Goal: Information Seeking & Learning: Learn about a topic

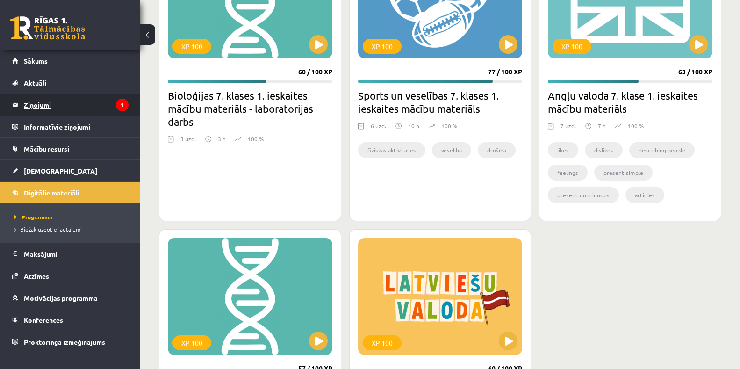
scroll to position [521, 0]
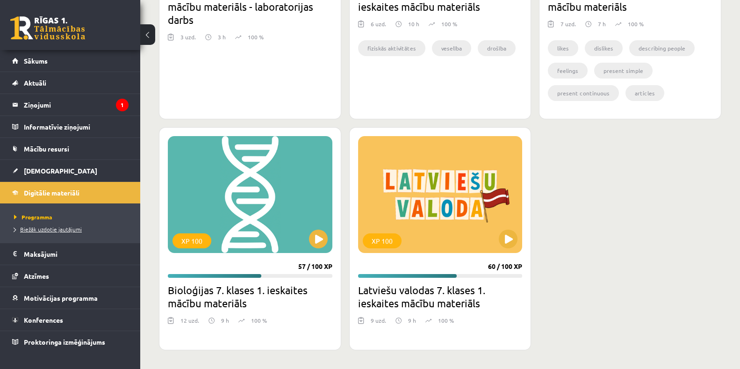
click at [66, 227] on span "Biežāk uzdotie jautājumi" at bounding box center [48, 228] width 68 height 7
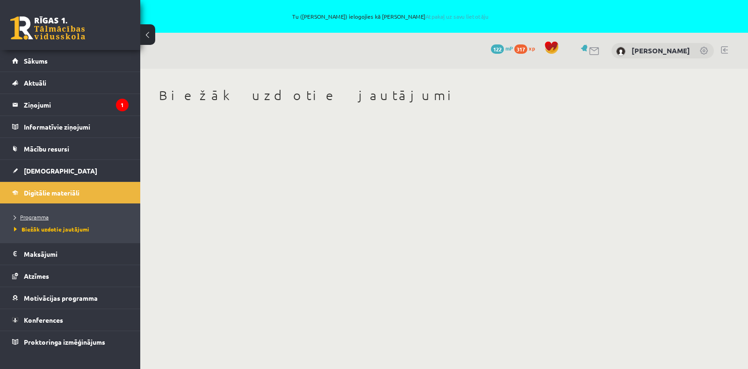
click at [43, 218] on span "Programma" at bounding box center [31, 216] width 35 height 7
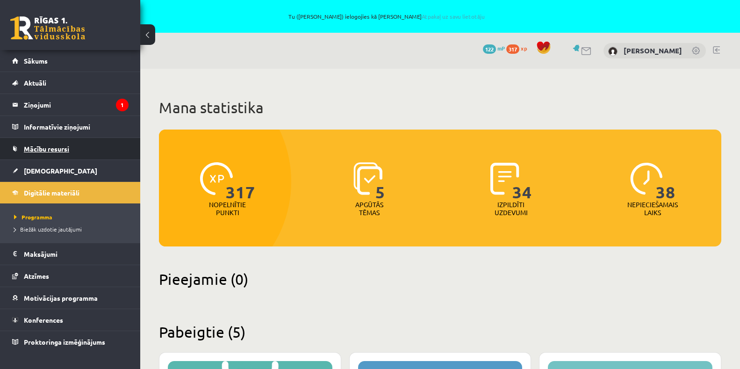
click at [52, 147] on span "Mācību resursi" at bounding box center [46, 148] width 45 height 8
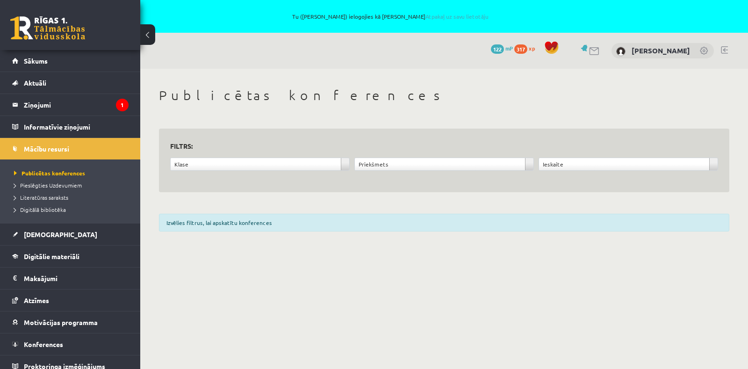
scroll to position [8, 0]
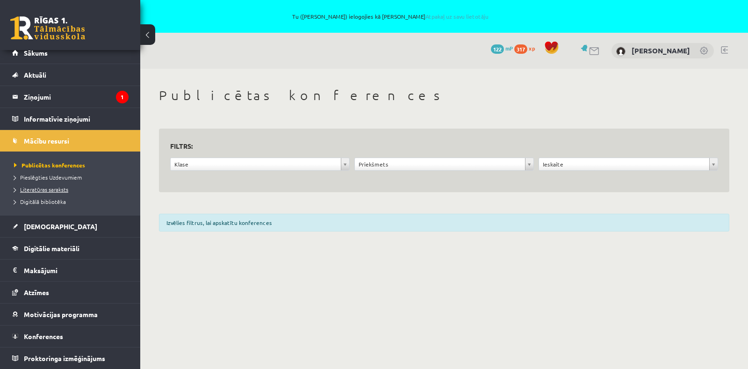
click at [53, 190] on span "Literatūras saraksts" at bounding box center [41, 189] width 54 height 7
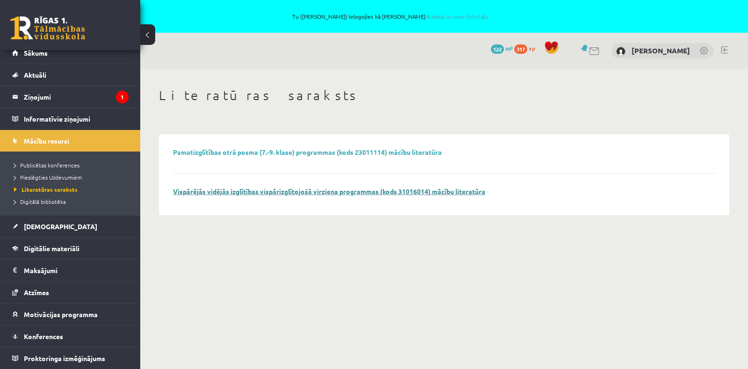
click at [278, 192] on link "Vispārējās vidējās izglītības vispārizglītojošā virziena programmas (kods 31016…" at bounding box center [329, 191] width 312 height 8
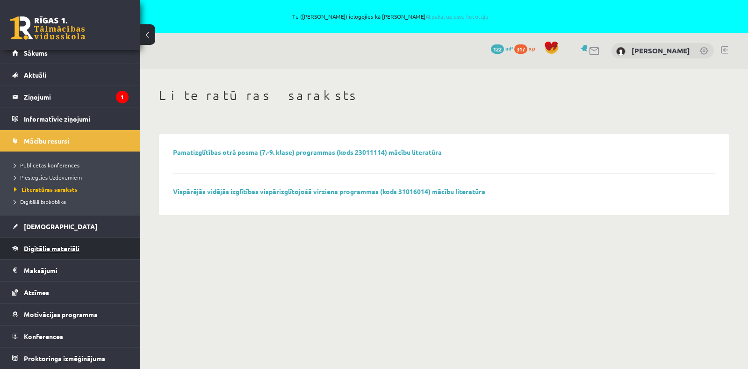
click at [75, 249] on span "Digitālie materiāli" at bounding box center [52, 248] width 56 height 8
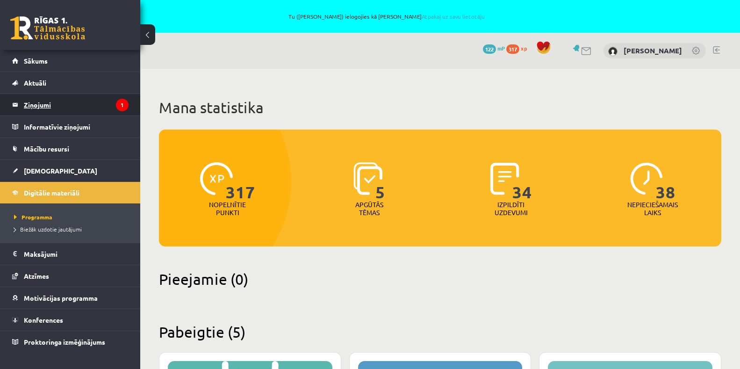
click at [71, 102] on legend "Ziņojumi 1" at bounding box center [76, 105] width 105 height 22
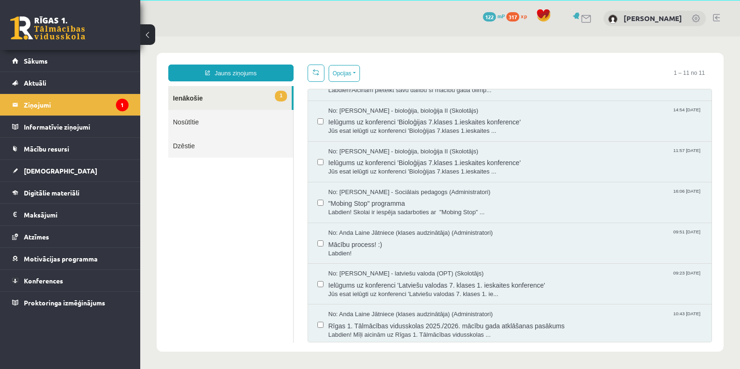
scroll to position [195, 0]
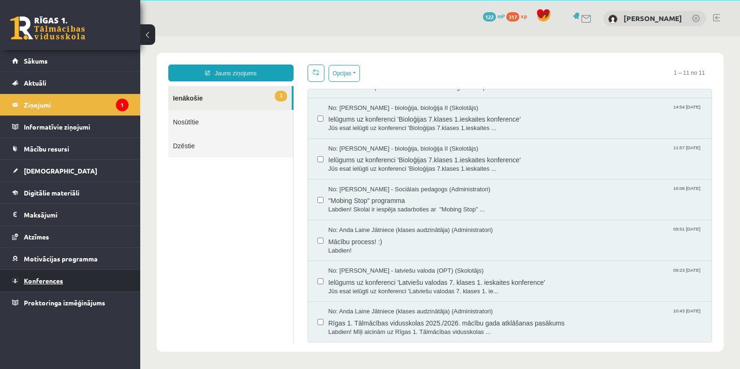
click at [49, 280] on span "Konferences" at bounding box center [43, 280] width 39 height 8
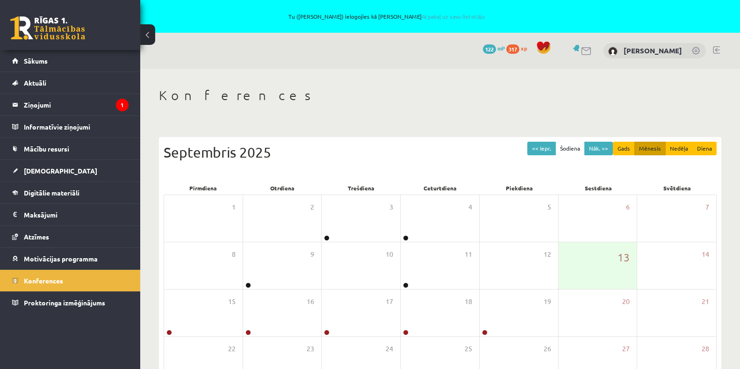
scroll to position [47, 0]
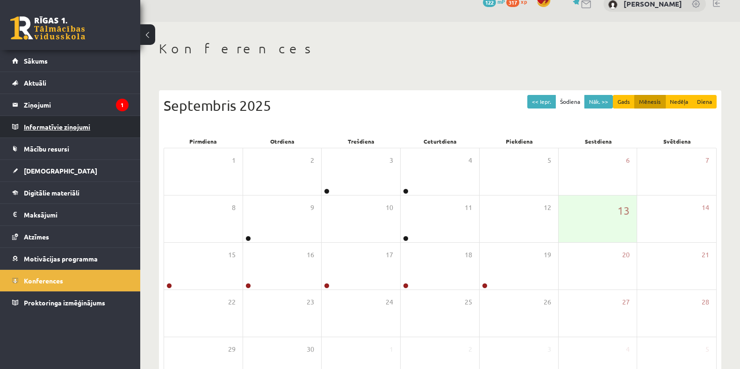
click at [51, 132] on legend "Informatīvie ziņojumi 0" at bounding box center [76, 127] width 105 height 22
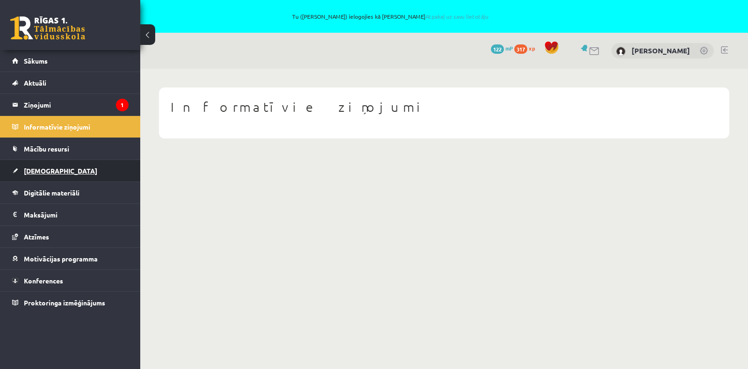
click at [49, 169] on span "[DEMOGRAPHIC_DATA]" at bounding box center [60, 170] width 73 height 8
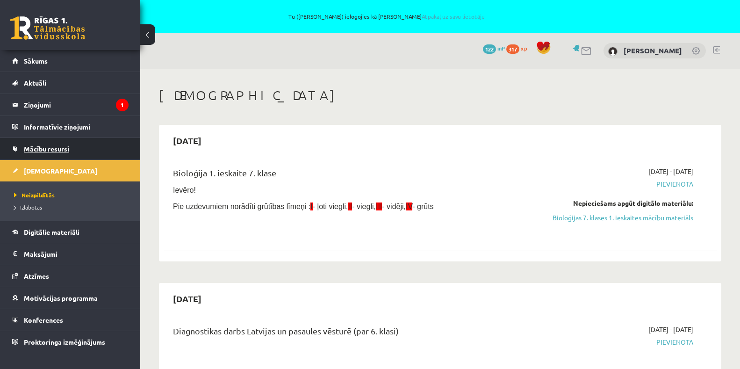
click at [40, 148] on span "Mācību resursi" at bounding box center [46, 148] width 45 height 8
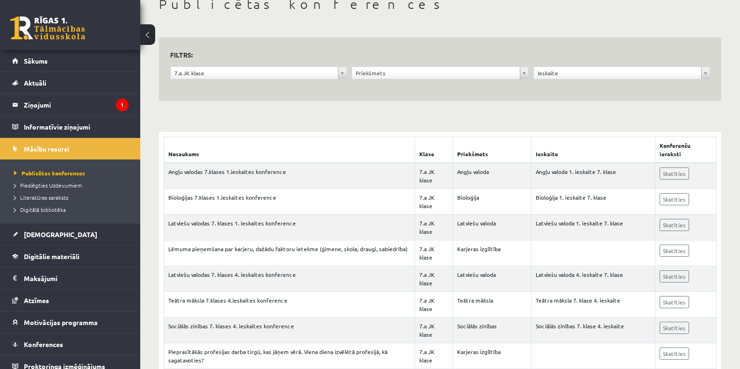
scroll to position [140, 0]
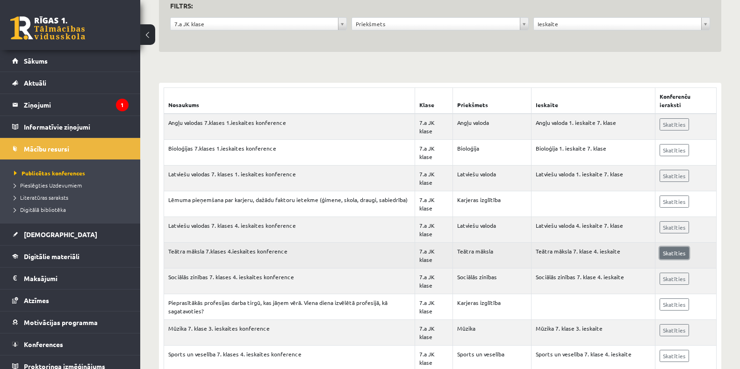
click at [682, 251] on link "Skatīties" at bounding box center [674, 253] width 29 height 12
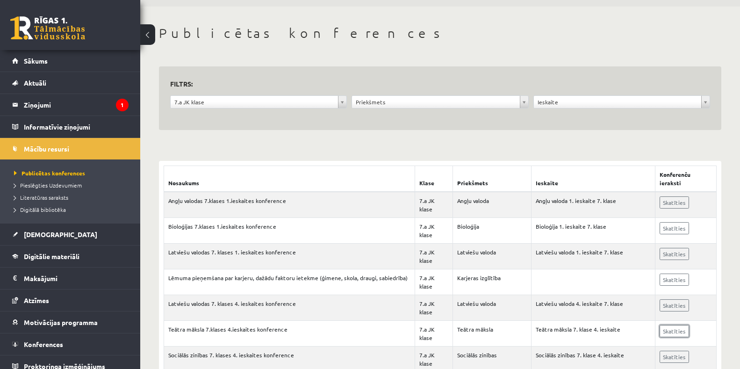
scroll to position [0, 0]
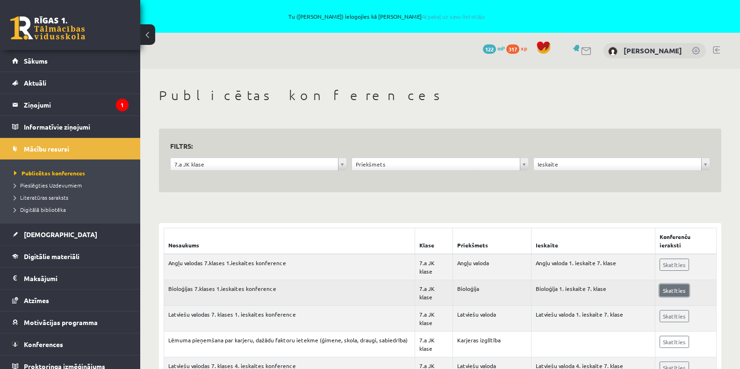
click at [676, 296] on link "Skatīties" at bounding box center [674, 290] width 29 height 12
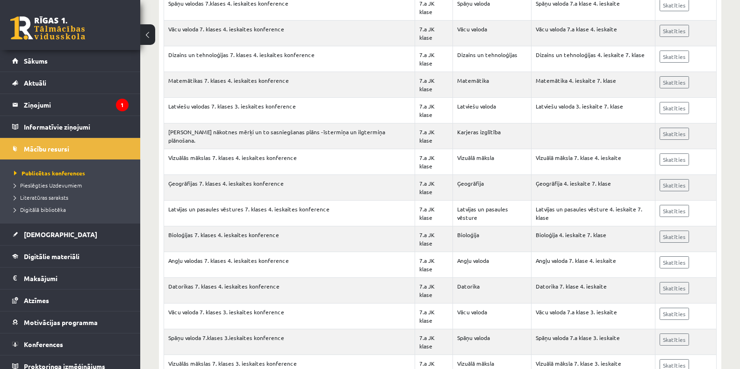
scroll to position [561, 0]
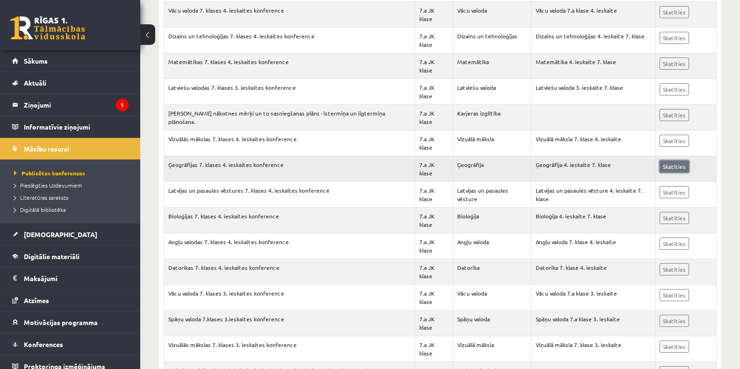
click at [678, 160] on link "Skatīties" at bounding box center [674, 166] width 29 height 12
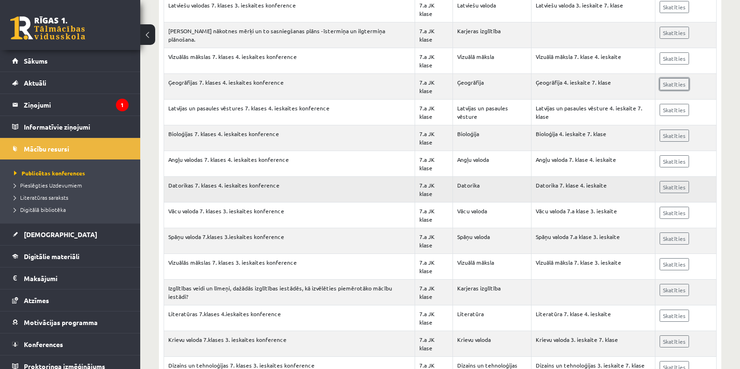
scroll to position [654, 0]
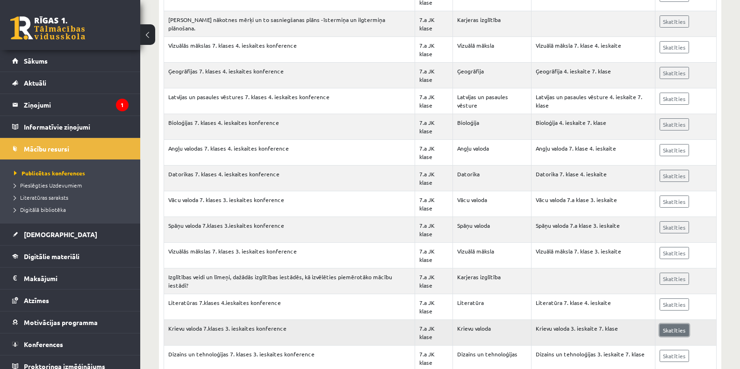
click at [673, 331] on link "Skatīties" at bounding box center [674, 330] width 29 height 12
click at [39, 82] on span "Aktuāli" at bounding box center [35, 83] width 22 height 8
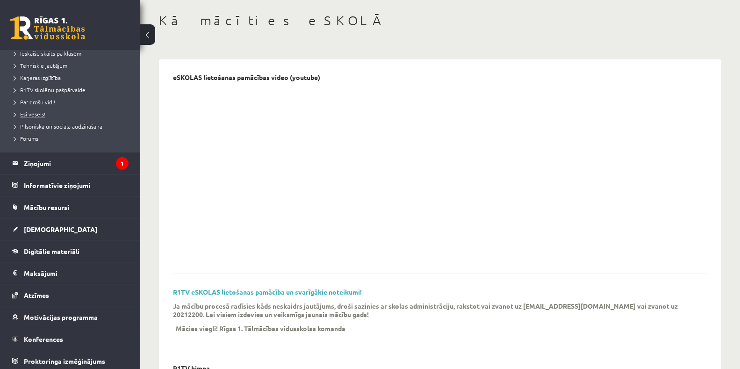
scroll to position [154, 0]
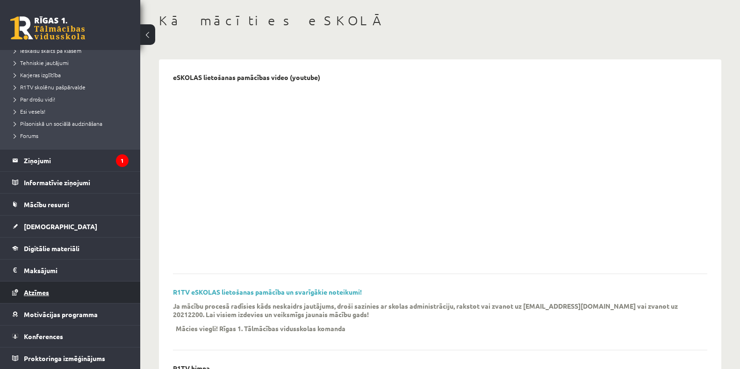
click at [41, 296] on link "Atzīmes" at bounding box center [70, 292] width 116 height 22
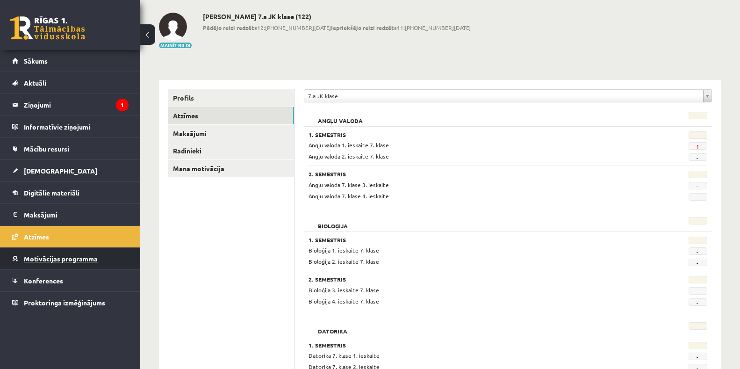
click at [75, 259] on span "Motivācijas programma" at bounding box center [61, 258] width 74 height 8
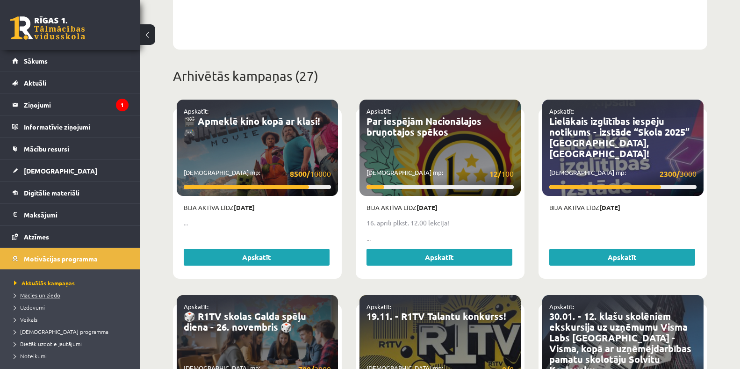
scroll to position [44, 0]
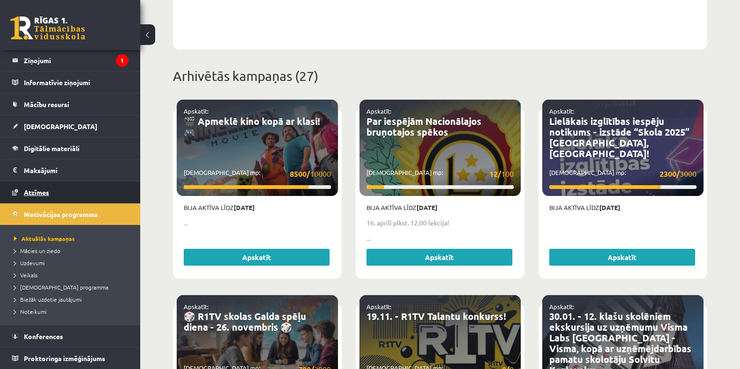
click at [38, 192] on span "Atzīmes" at bounding box center [36, 192] width 25 height 8
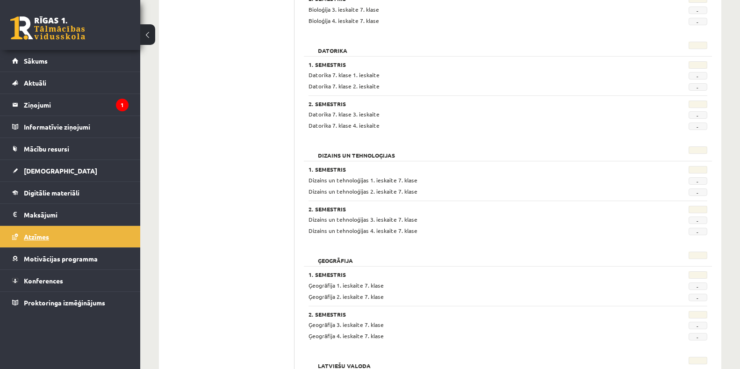
click at [34, 236] on span "Atzīmes" at bounding box center [36, 236] width 25 height 8
click at [39, 199] on link "Digitālie materiāli" at bounding box center [70, 193] width 116 height 22
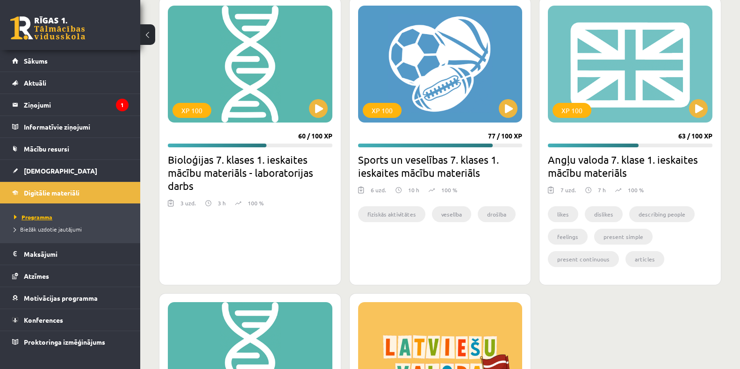
click at [38, 215] on span "Programma" at bounding box center [33, 216] width 38 height 7
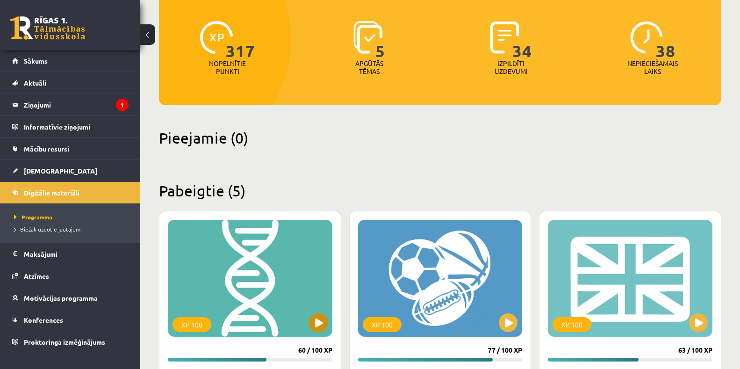
scroll to position [140, 0]
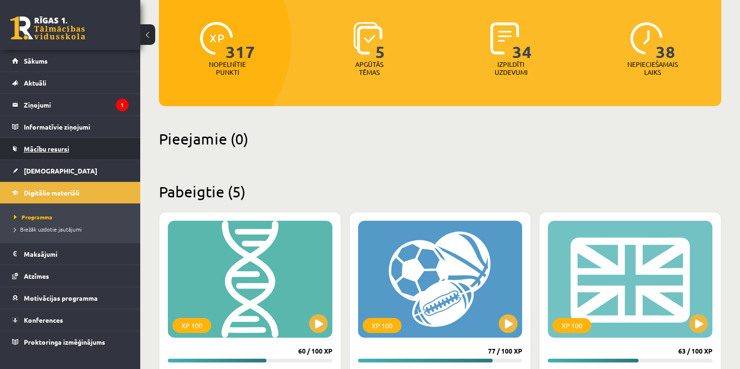
click at [55, 151] on span "Mācību resursi" at bounding box center [46, 148] width 45 height 8
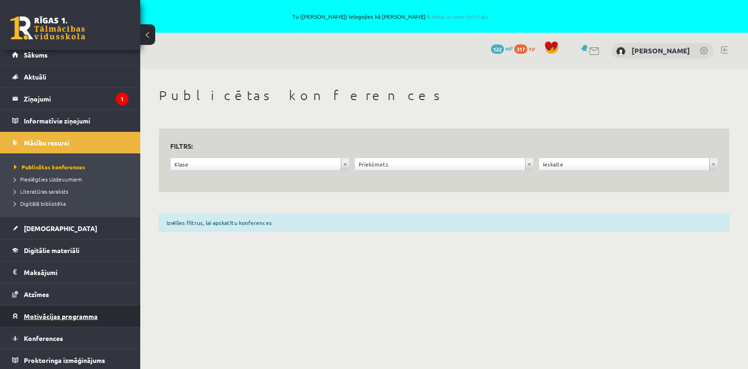
scroll to position [8, 0]
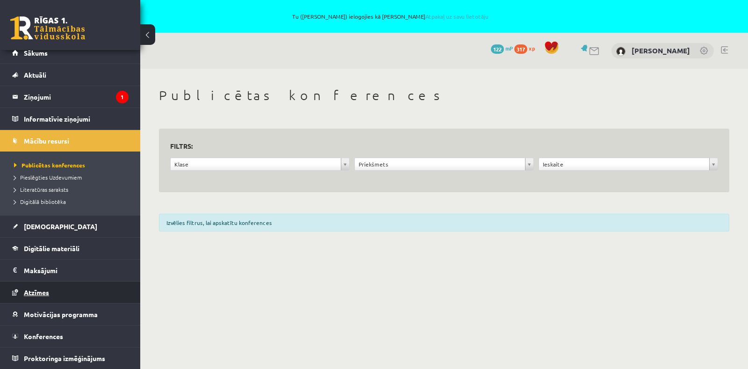
click at [36, 290] on span "Atzīmes" at bounding box center [36, 292] width 25 height 8
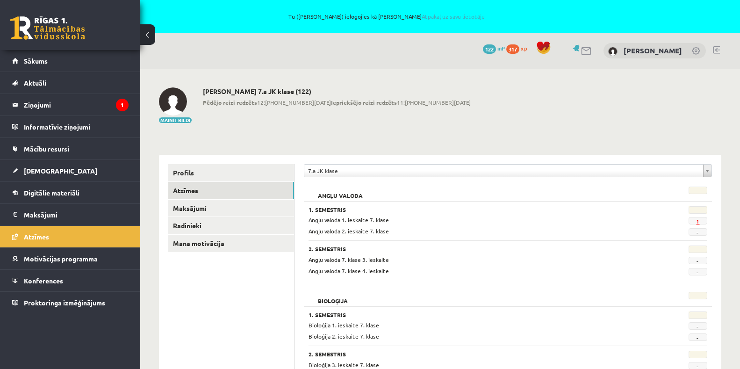
click at [698, 222] on link "1" at bounding box center [697, 220] width 3 height 7
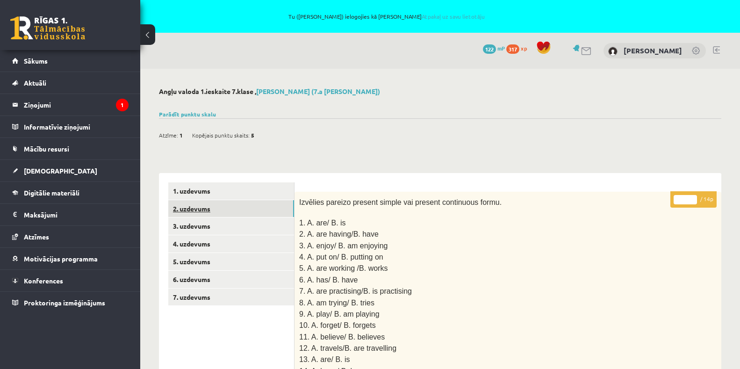
click at [205, 210] on link "2. uzdevums" at bounding box center [231, 208] width 126 height 17
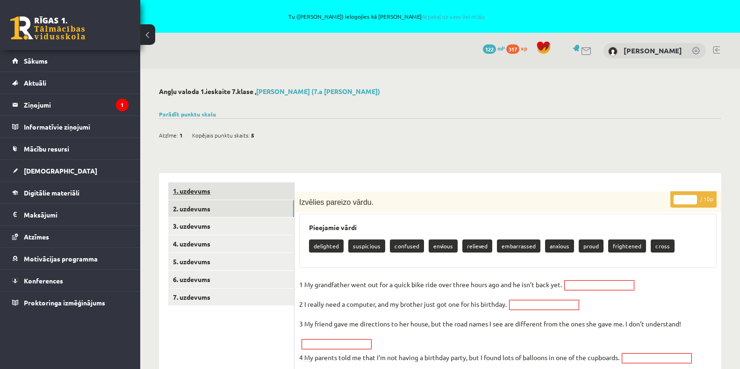
click at [192, 193] on link "1. uzdevums" at bounding box center [231, 190] width 126 height 17
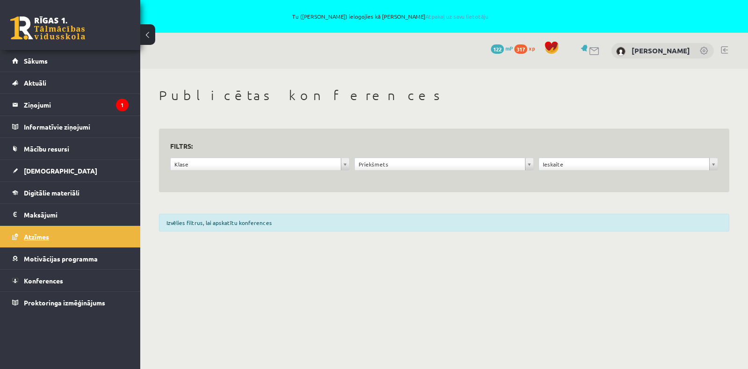
click at [43, 243] on link "Atzīmes" at bounding box center [70, 237] width 116 height 22
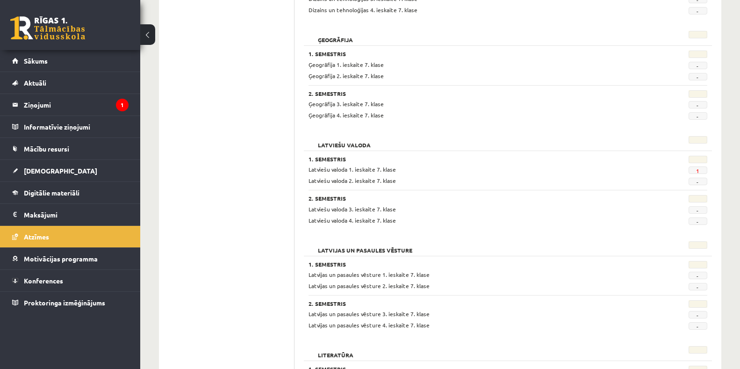
scroll to position [608, 0]
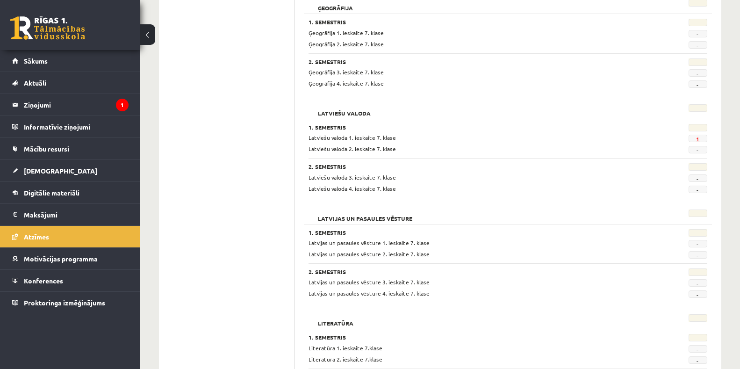
click at [698, 139] on link "1" at bounding box center [697, 138] width 3 height 7
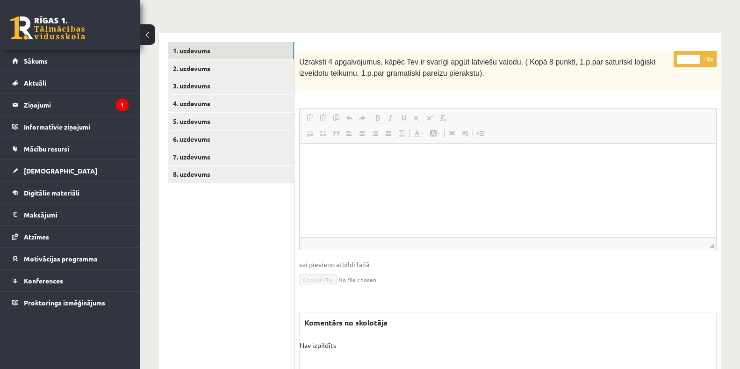
scroll to position [97, 0]
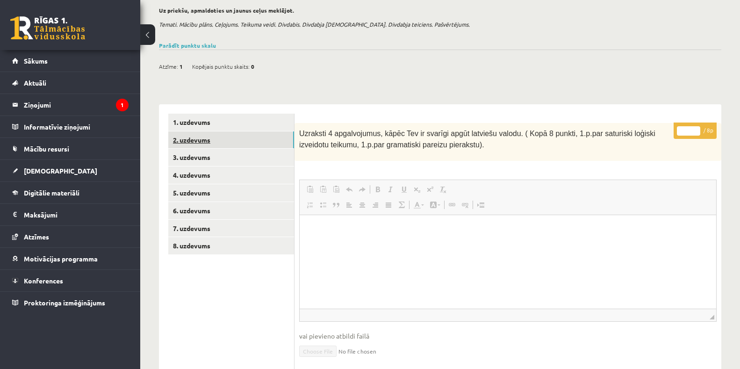
click at [186, 141] on link "2. uzdevums" at bounding box center [231, 139] width 126 height 17
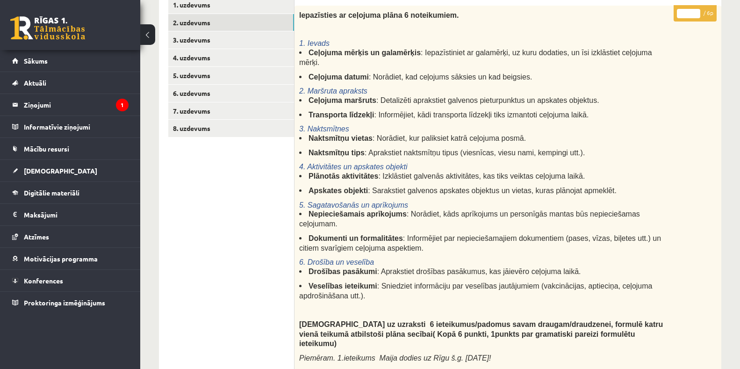
scroll to position [144, 0]
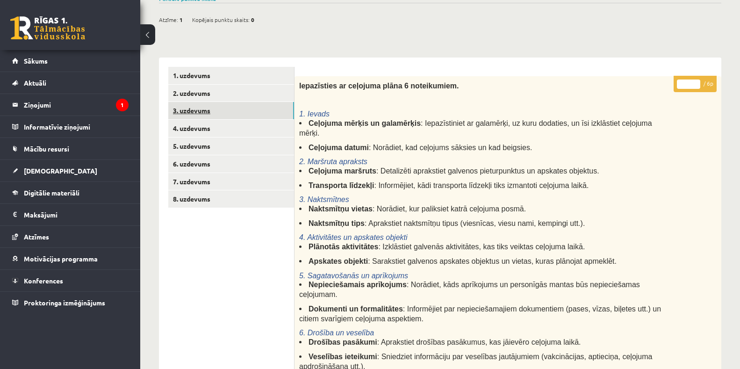
click at [192, 113] on link "3. uzdevums" at bounding box center [231, 110] width 126 height 17
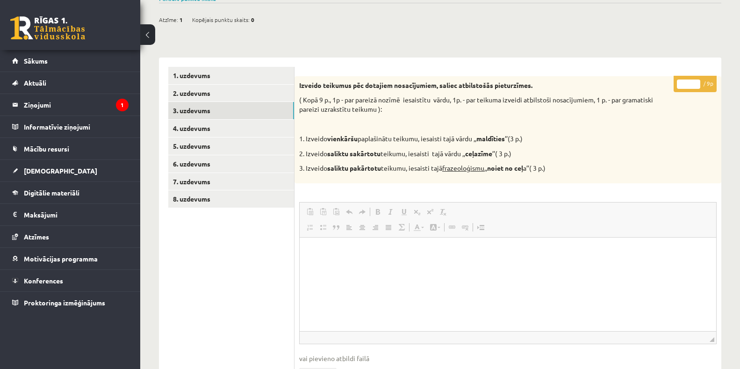
scroll to position [0, 0]
click at [211, 128] on link "4. uzdevums" at bounding box center [231, 128] width 126 height 17
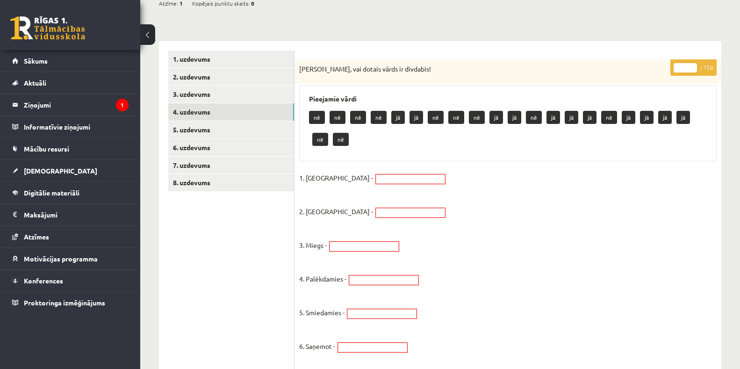
scroll to position [144, 0]
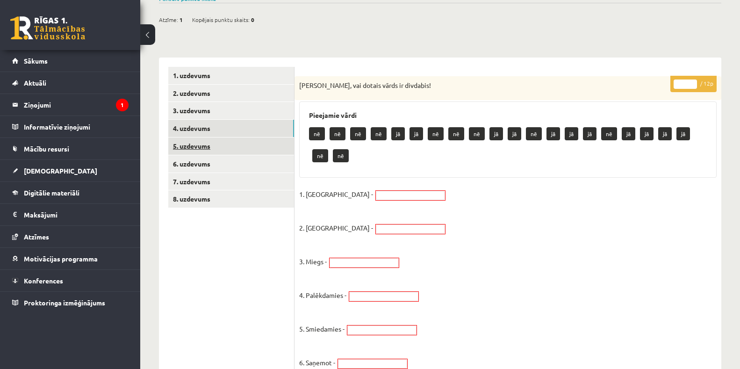
click at [200, 151] on link "5. uzdevums" at bounding box center [231, 145] width 126 height 17
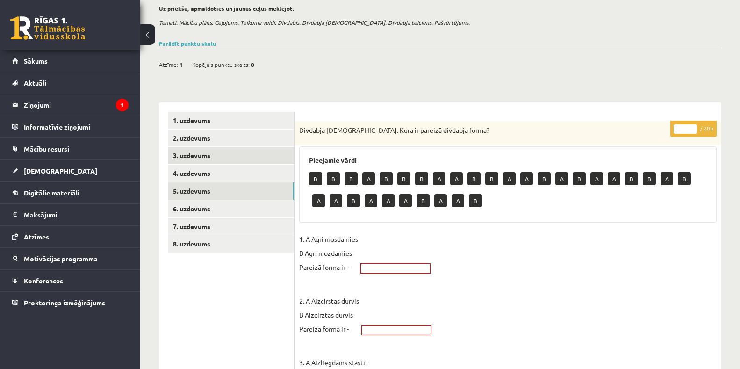
scroll to position [3, 0]
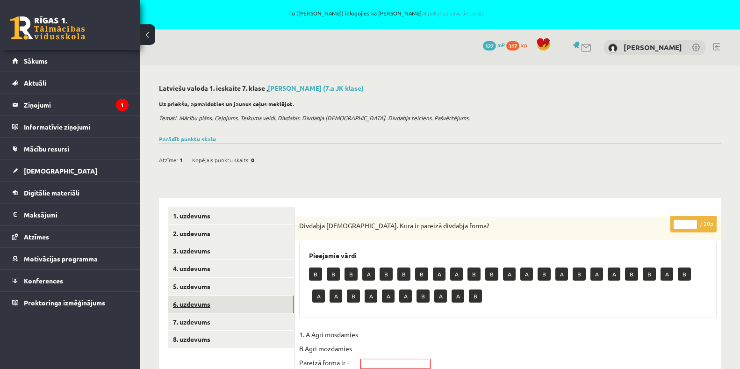
click at [195, 305] on link "6. uzdevums" at bounding box center [231, 303] width 126 height 17
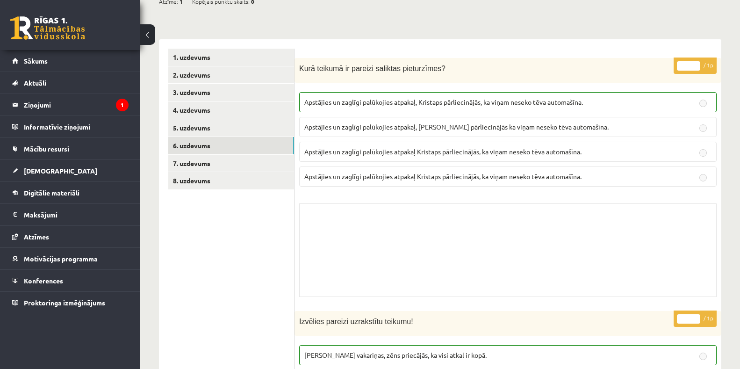
scroll to position [68, 0]
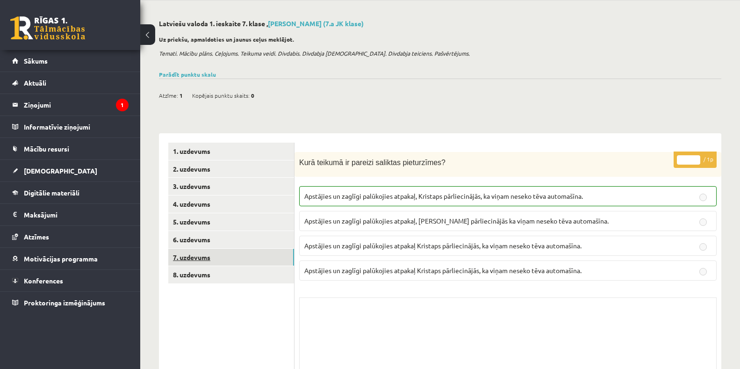
click at [199, 255] on link "7. uzdevums" at bounding box center [231, 257] width 126 height 17
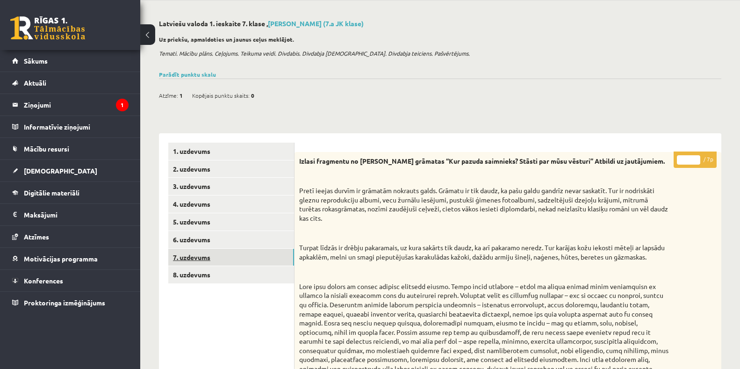
scroll to position [0, 0]
click at [183, 277] on link "8. uzdevums" at bounding box center [231, 274] width 126 height 17
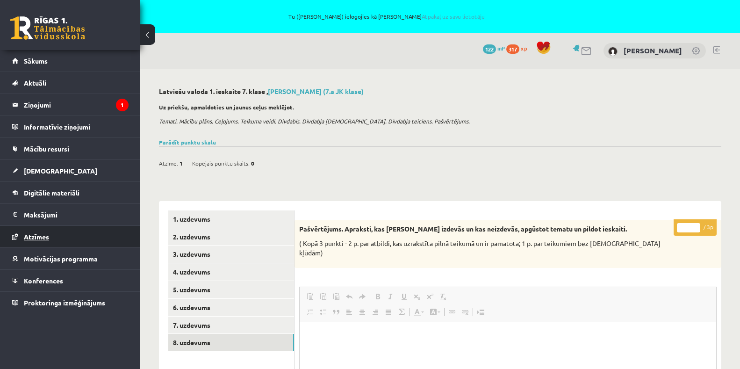
click at [37, 237] on span "Atzīmes" at bounding box center [36, 236] width 25 height 8
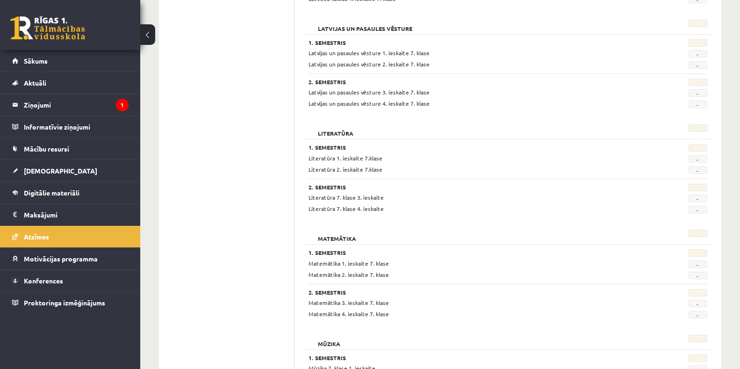
scroll to position [701, 0]
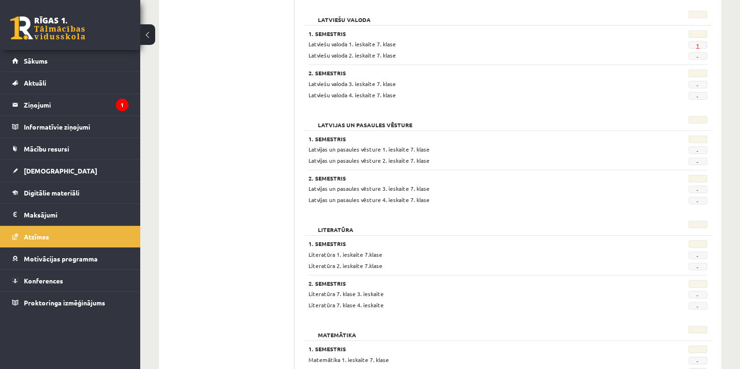
click at [697, 46] on link "1" at bounding box center [697, 45] width 3 height 7
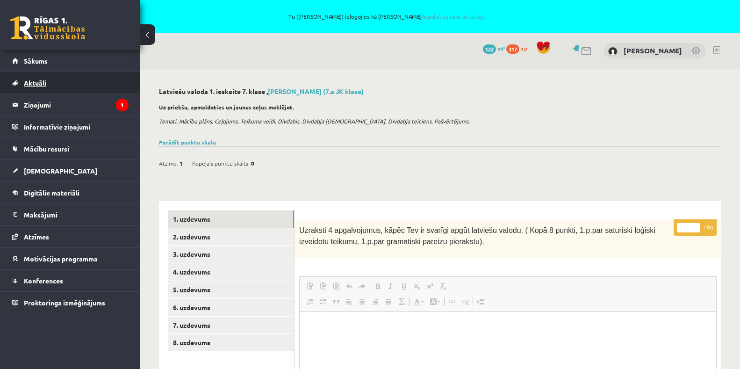
click at [41, 81] on span "Aktuāli" at bounding box center [35, 83] width 22 height 8
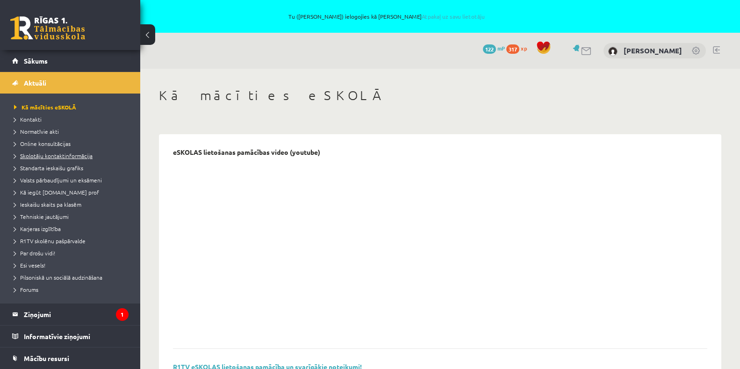
click at [67, 154] on span "Skolotāju kontaktinformācija" at bounding box center [53, 155] width 79 height 7
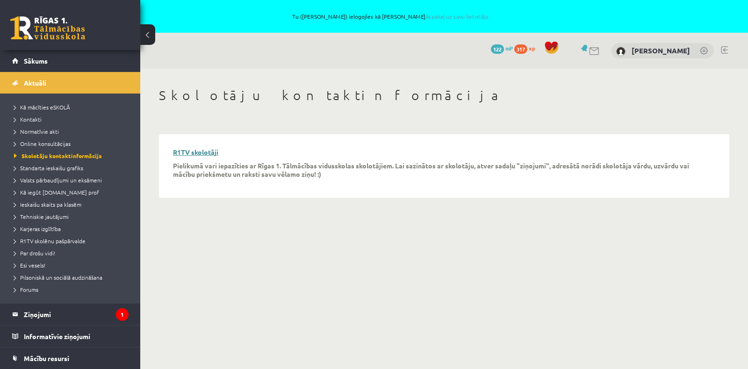
click at [196, 152] on link "R1TV skolotāji" at bounding box center [195, 152] width 45 height 8
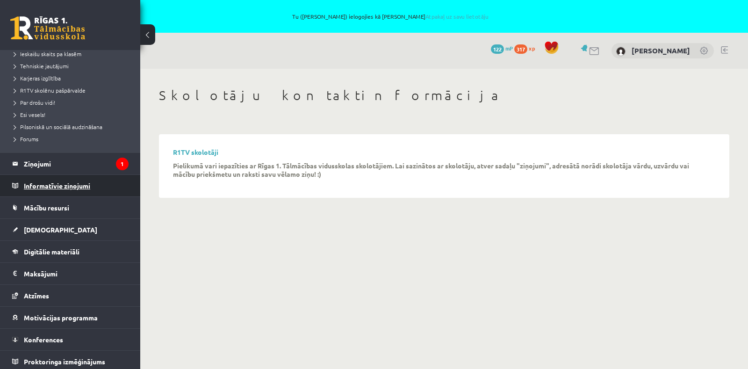
scroll to position [154, 0]
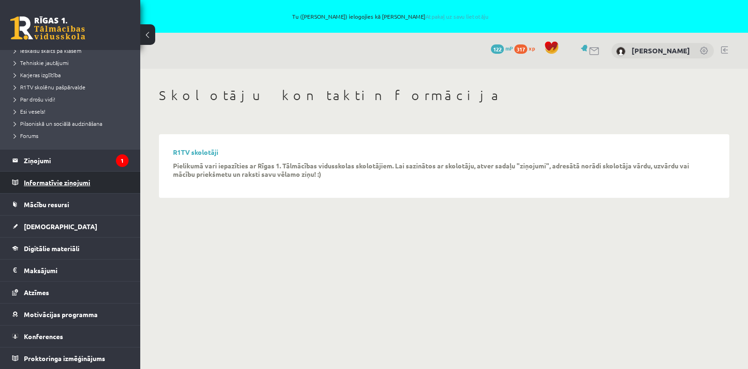
click at [67, 186] on legend "Informatīvie ziņojumi 0" at bounding box center [76, 183] width 105 height 22
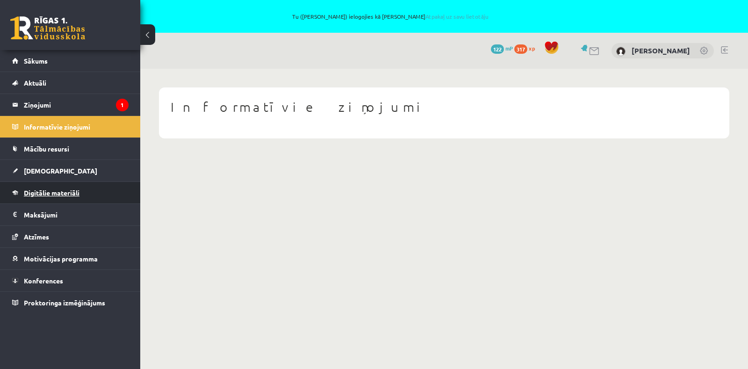
click at [37, 190] on span "Digitālie materiāli" at bounding box center [52, 192] width 56 height 8
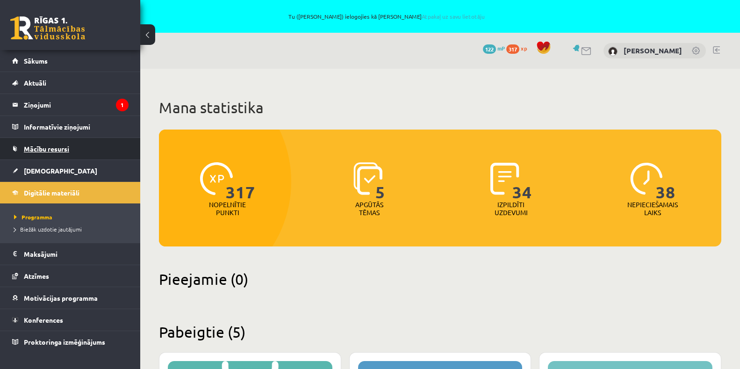
click at [54, 154] on link "Mācību resursi" at bounding box center [70, 149] width 116 height 22
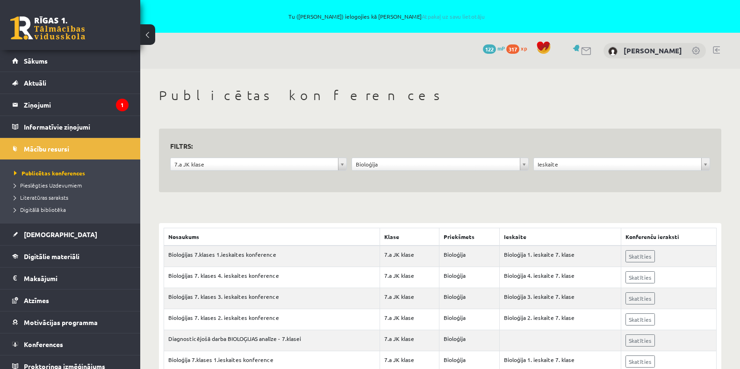
scroll to position [32, 0]
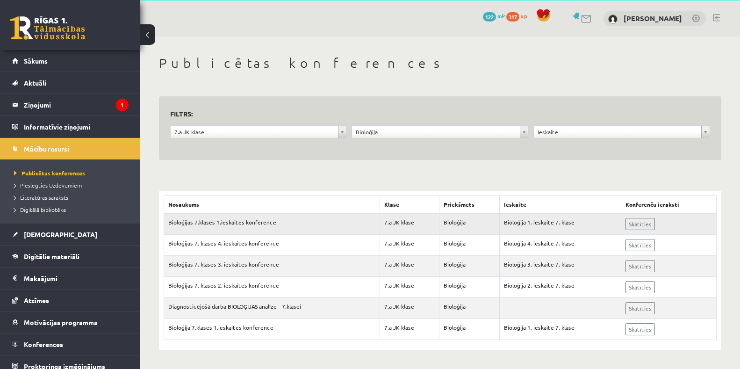
click at [637, 230] on td "Skatīties" at bounding box center [668, 224] width 95 height 22
click at [634, 218] on link "Skatīties" at bounding box center [639, 224] width 29 height 12
click at [50, 66] on link "Sākums" at bounding box center [70, 61] width 116 height 22
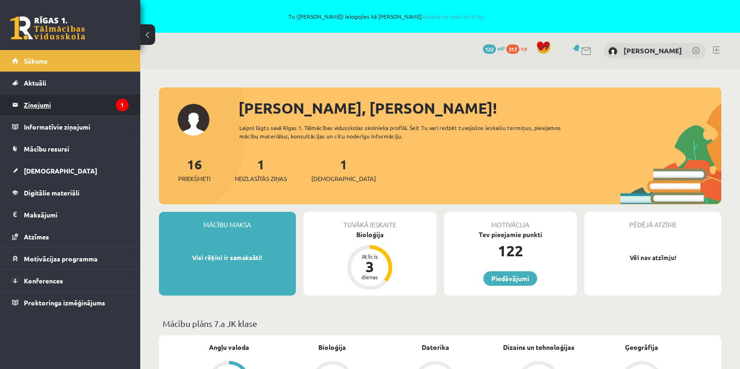
click at [77, 99] on legend "Ziņojumi 1" at bounding box center [76, 105] width 105 height 22
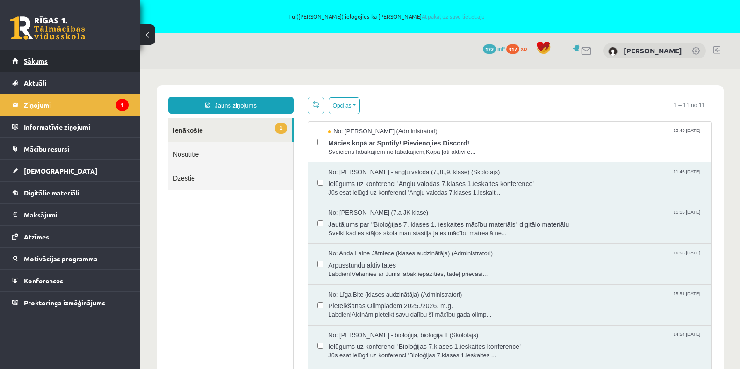
click at [92, 55] on link "Sākums" at bounding box center [70, 61] width 116 height 22
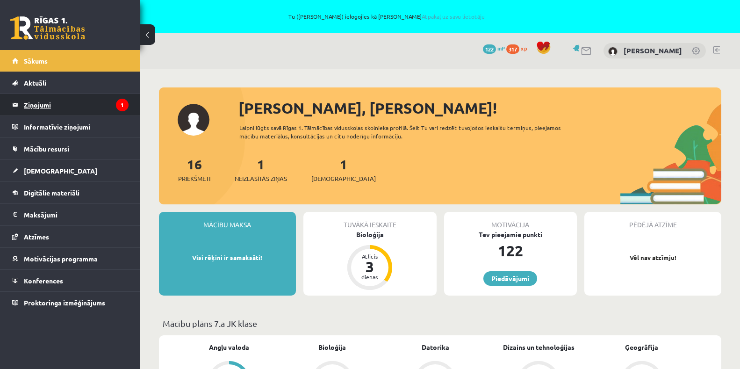
click at [50, 101] on legend "Ziņojumi 1" at bounding box center [76, 105] width 105 height 22
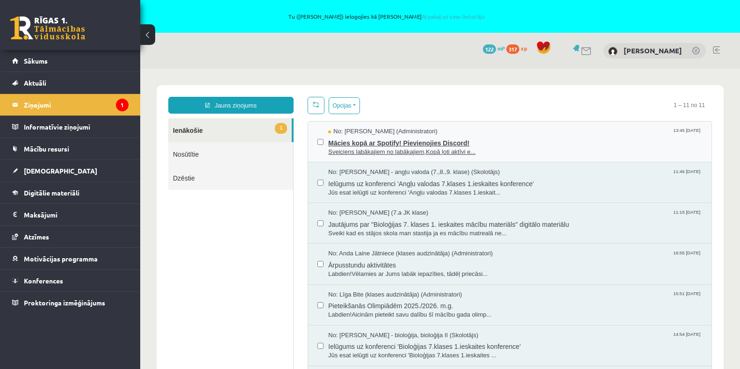
click at [367, 150] on span "Sveiciens labākajiem no labākajiem,Kopā ļoti aktīvi e..." at bounding box center [515, 152] width 374 height 9
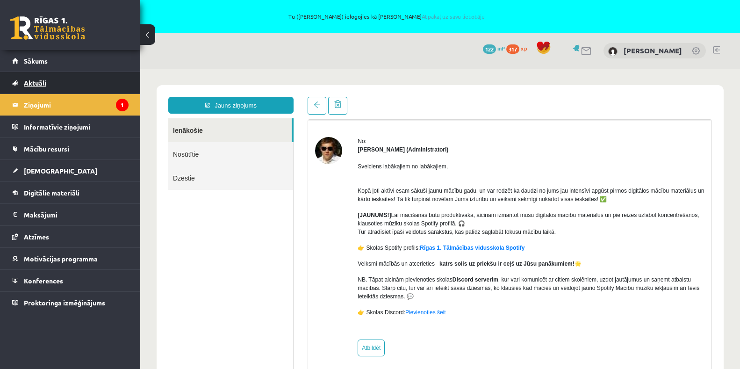
click at [50, 81] on link "Aktuāli" at bounding box center [70, 83] width 116 height 22
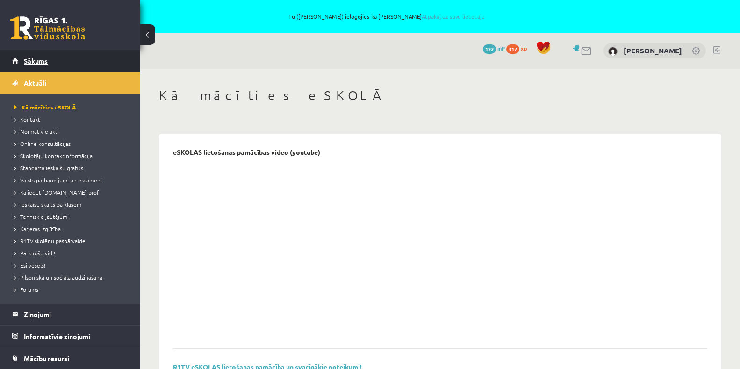
click at [37, 62] on span "Sākums" at bounding box center [36, 61] width 24 height 8
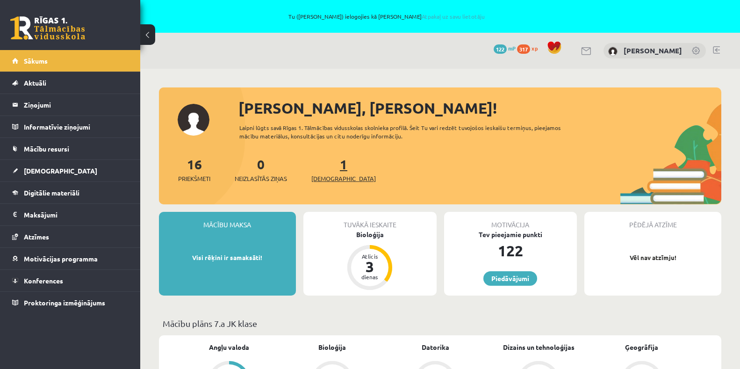
click at [328, 180] on span "[DEMOGRAPHIC_DATA]" at bounding box center [343, 178] width 65 height 9
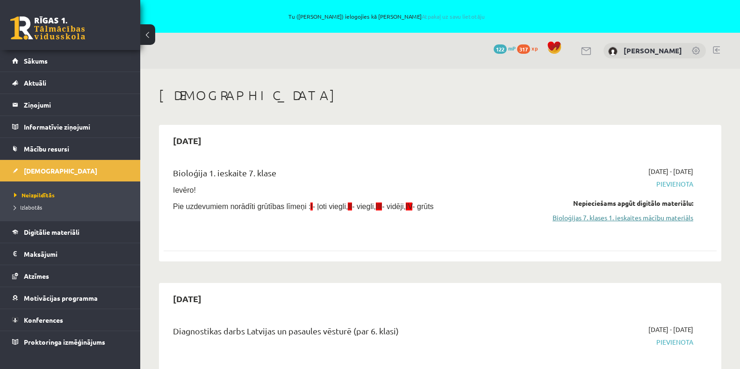
click at [625, 219] on link "Bioloģijas 7. klases 1. ieskaites mācību materiāls" at bounding box center [611, 218] width 164 height 10
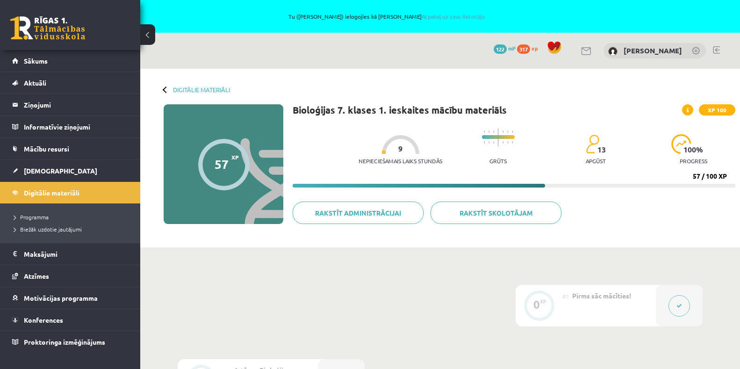
click at [242, 183] on div "57 XP XP 100" at bounding box center [224, 164] width 120 height 120
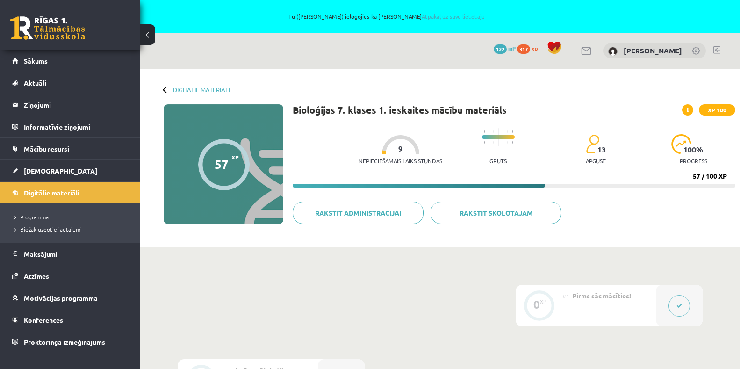
click at [242, 183] on div "57 XP XP 100" at bounding box center [224, 164] width 120 height 120
click at [231, 152] on div at bounding box center [223, 164] width 51 height 51
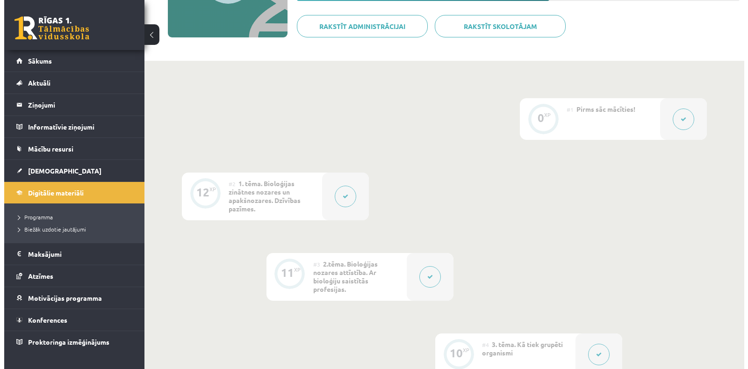
scroll to position [187, 0]
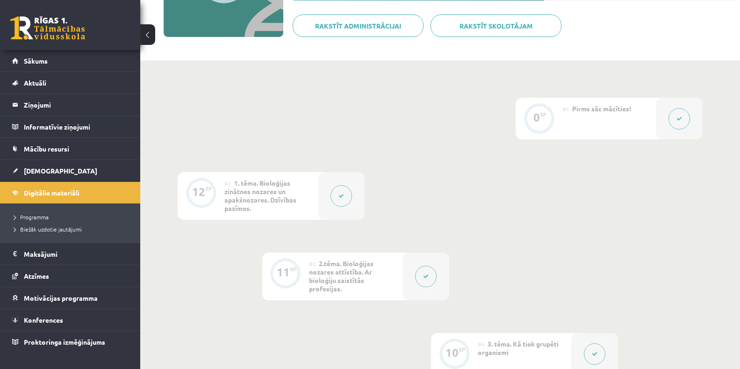
click at [676, 118] on icon at bounding box center [679, 119] width 6 height 6
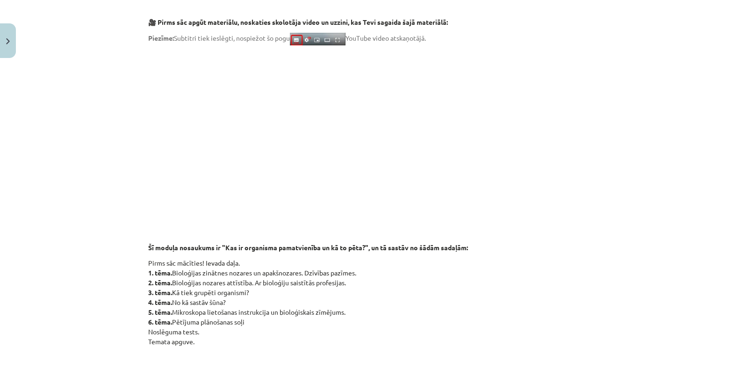
scroll to position [122, 0]
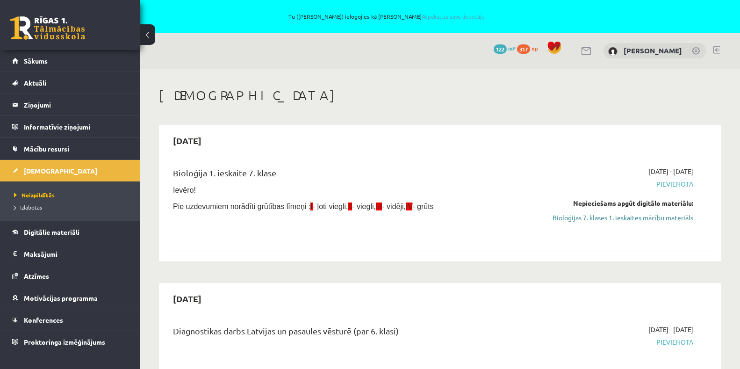
click at [635, 221] on link "Bioloģijas 7. klases 1. ieskaites mācību materiāls" at bounding box center [611, 218] width 164 height 10
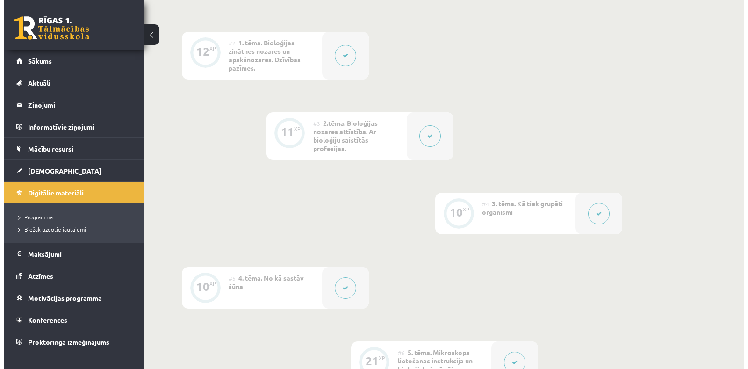
scroll to position [187, 0]
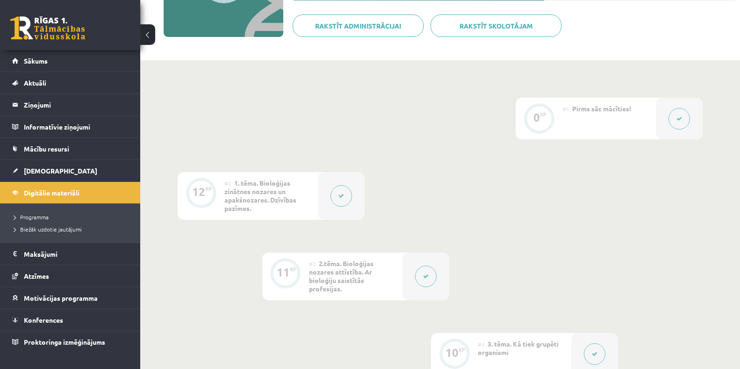
click at [678, 119] on icon at bounding box center [679, 119] width 6 height 6
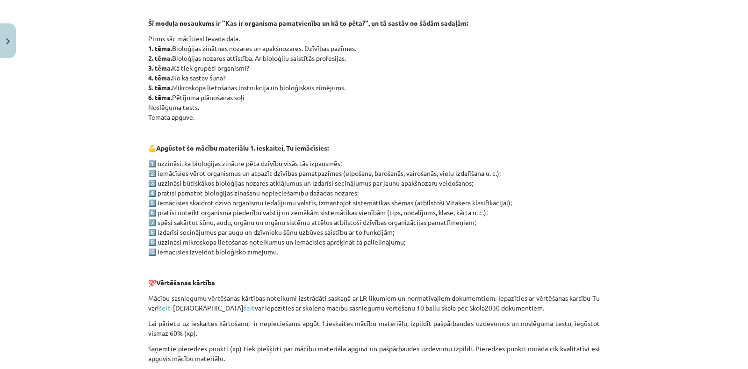
scroll to position [356, 0]
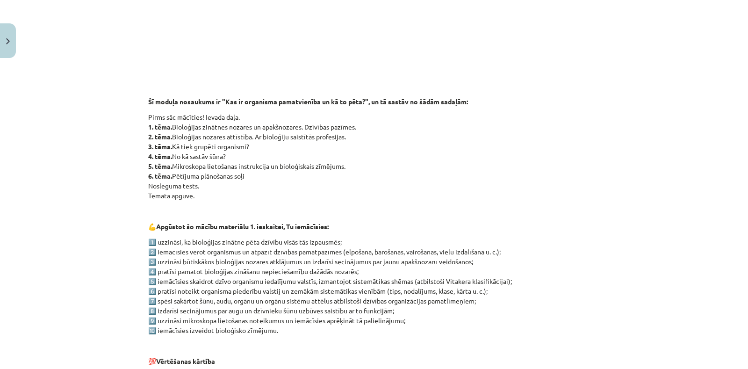
click at [157, 138] on strong "2. tēma." at bounding box center [160, 136] width 24 height 8
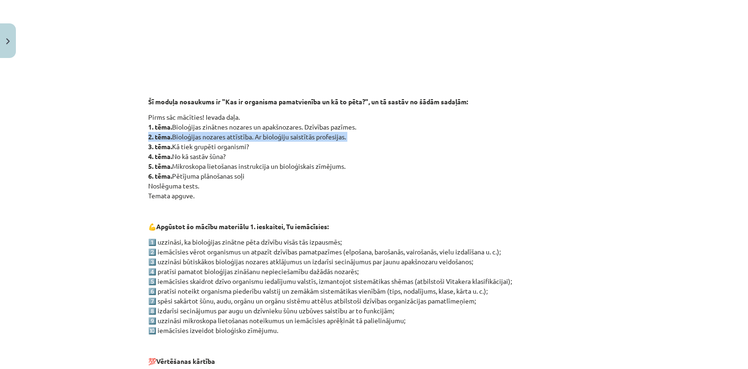
click at [157, 138] on strong "2. tēma." at bounding box center [160, 136] width 24 height 8
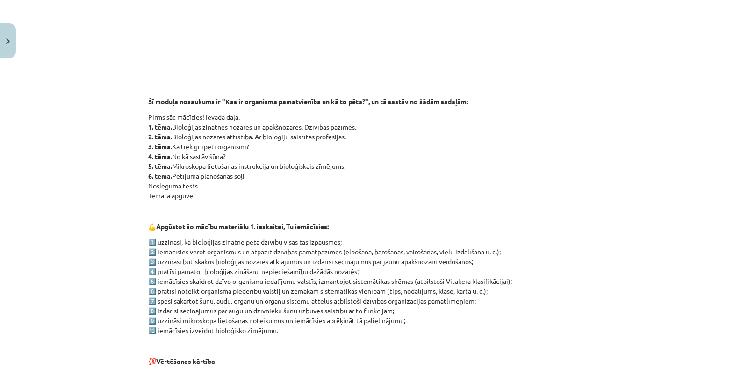
click at [455, 151] on p "Pirms sāc mācīties! Ievada daļa. 1. tēma. Bioloģijas zinātnes nozares un apakšn…" at bounding box center [374, 156] width 452 height 88
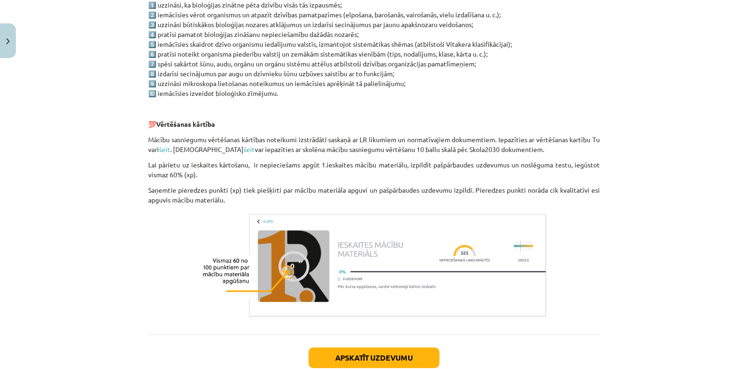
scroll to position [683, 0]
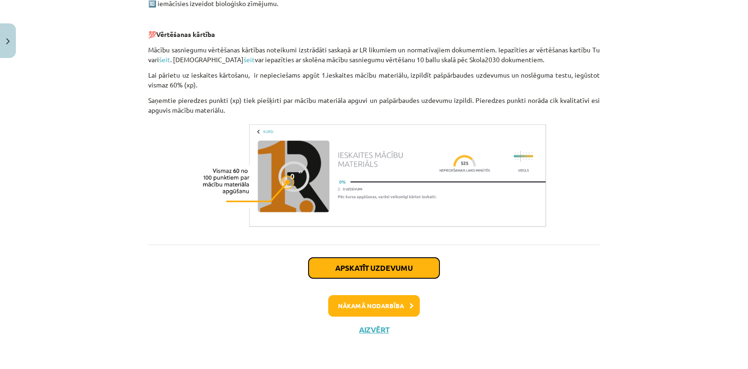
click at [360, 272] on button "Apskatīt uzdevumu" at bounding box center [374, 268] width 131 height 21
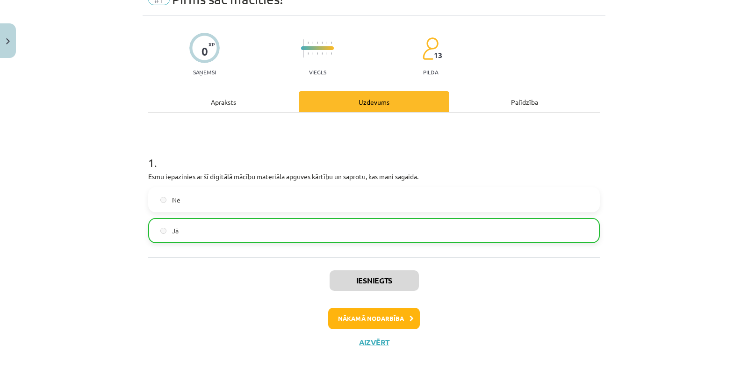
scroll to position [59, 0]
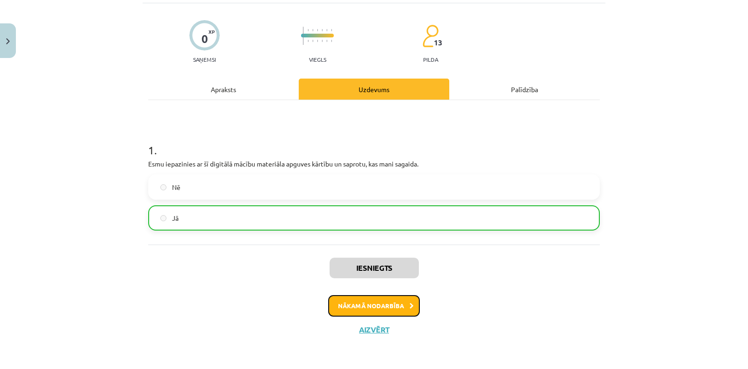
click at [394, 304] on button "Nākamā nodarbība" at bounding box center [374, 306] width 92 height 22
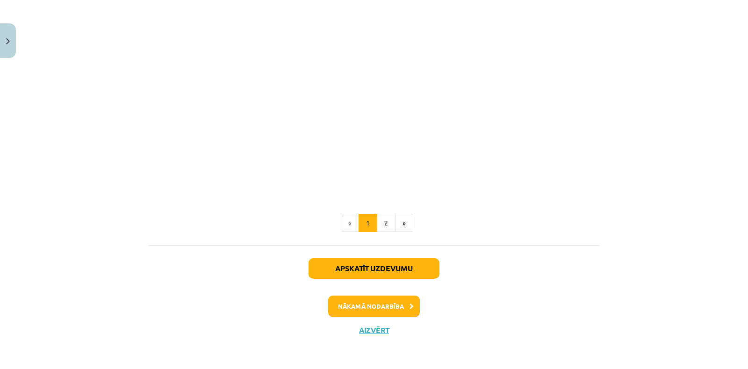
scroll to position [703, 0]
click at [380, 224] on button "2" at bounding box center [386, 222] width 19 height 19
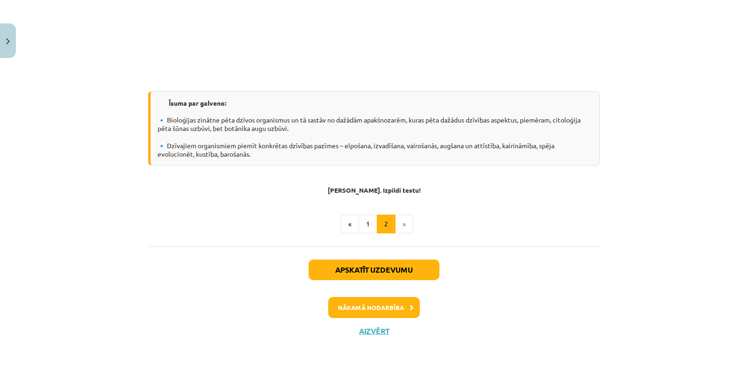
scroll to position [716, 0]
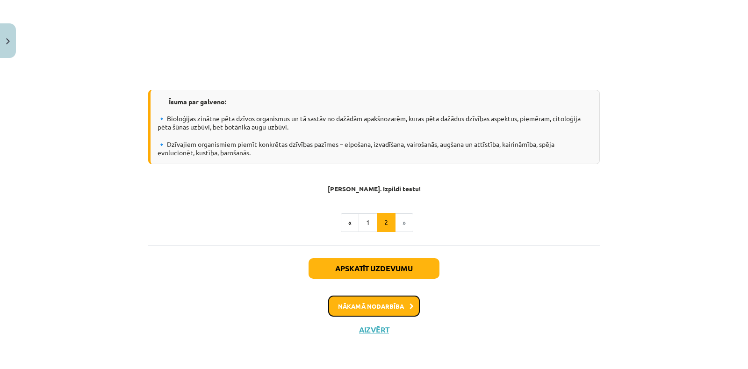
click at [367, 308] on button "Nākamā nodarbība" at bounding box center [374, 306] width 92 height 22
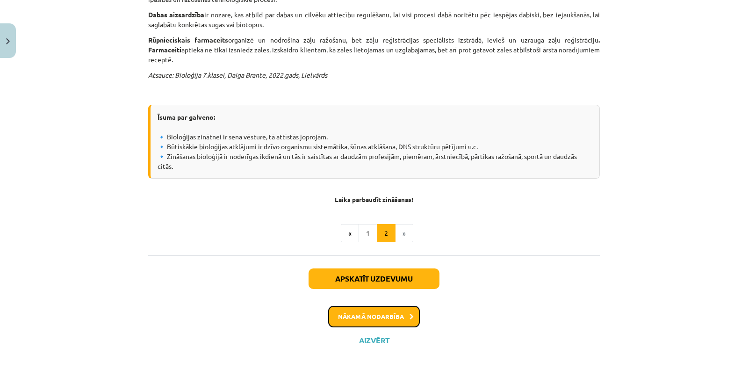
scroll to position [396, 0]
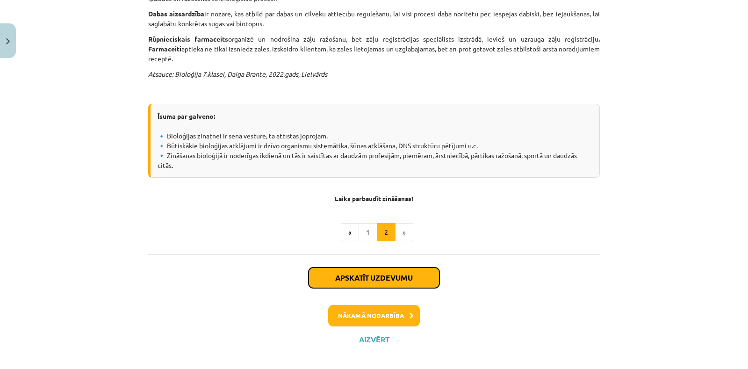
click at [391, 269] on button "Apskatīt uzdevumu" at bounding box center [374, 277] width 131 height 21
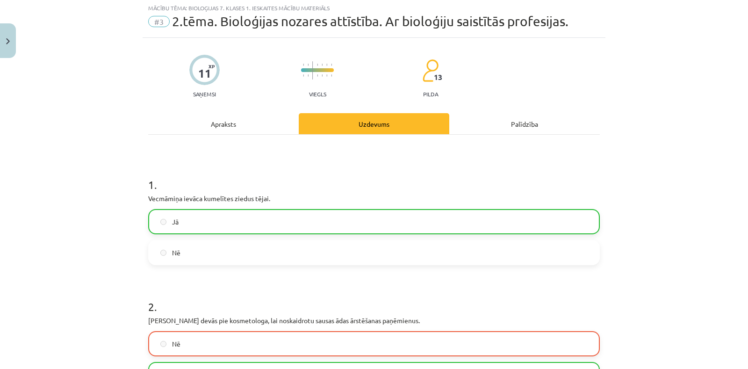
scroll to position [23, 0]
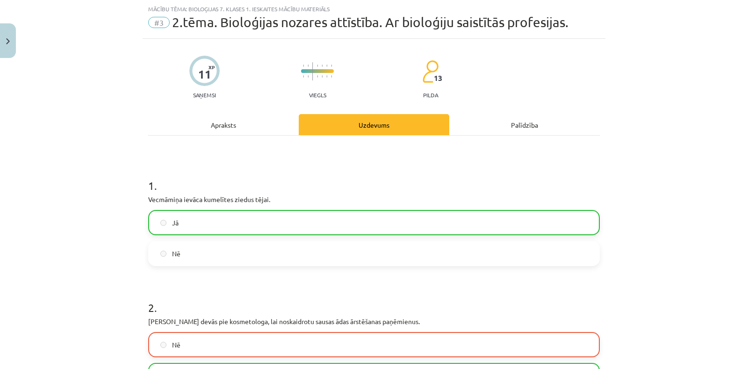
click at [239, 228] on label "Jā" at bounding box center [374, 222] width 450 height 23
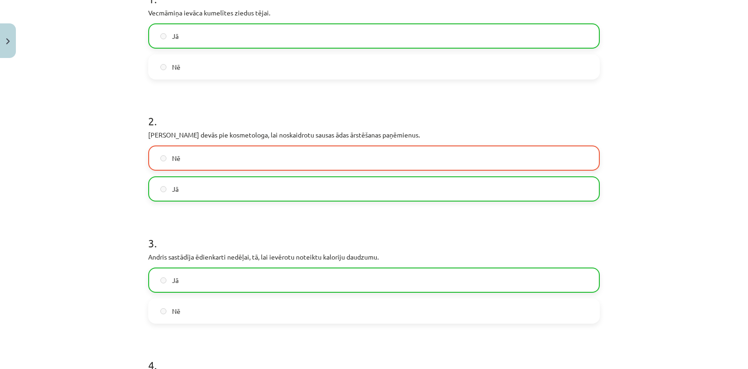
scroll to position [210, 0]
click at [245, 188] on label "Jā" at bounding box center [374, 188] width 450 height 23
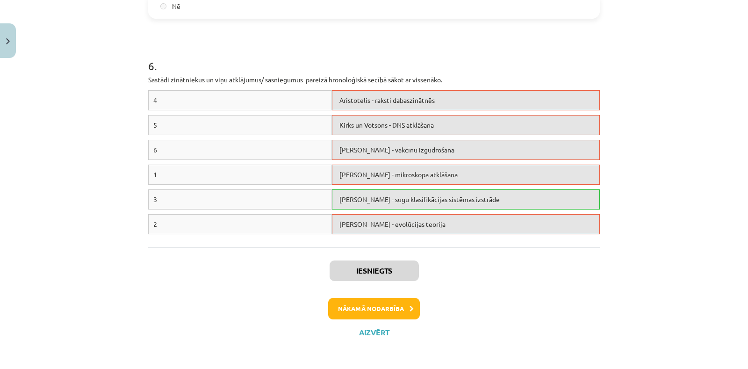
scroll to position [762, 0]
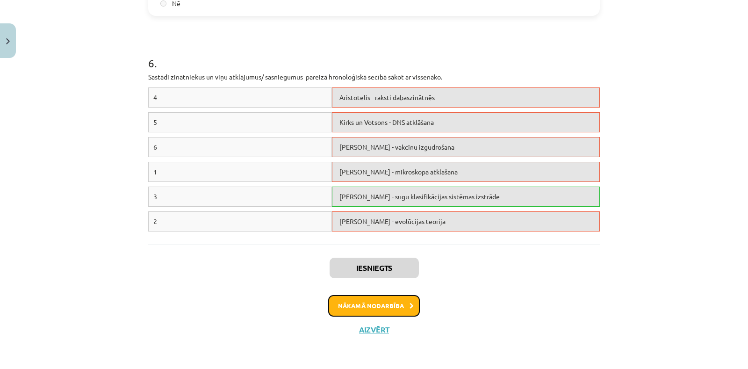
click at [372, 302] on button "Nākamā nodarbība" at bounding box center [374, 306] width 92 height 22
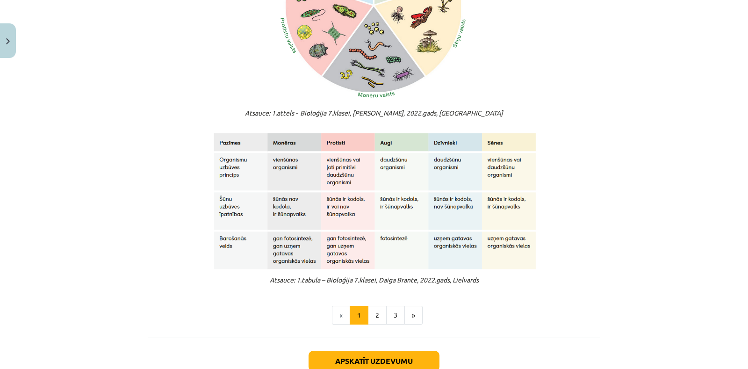
scroll to position [771, 0]
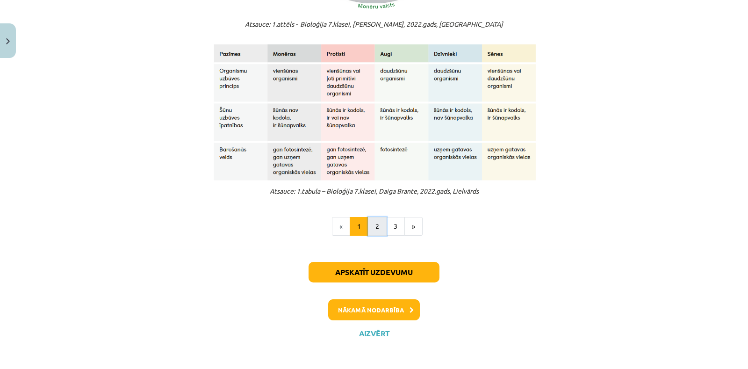
click at [372, 226] on button "2" at bounding box center [377, 226] width 19 height 19
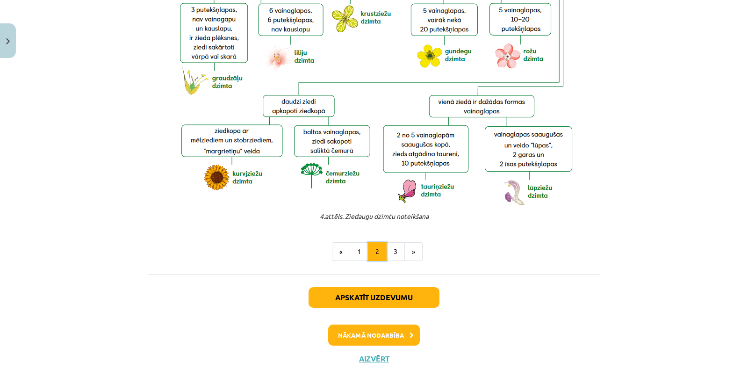
scroll to position [2013, 0]
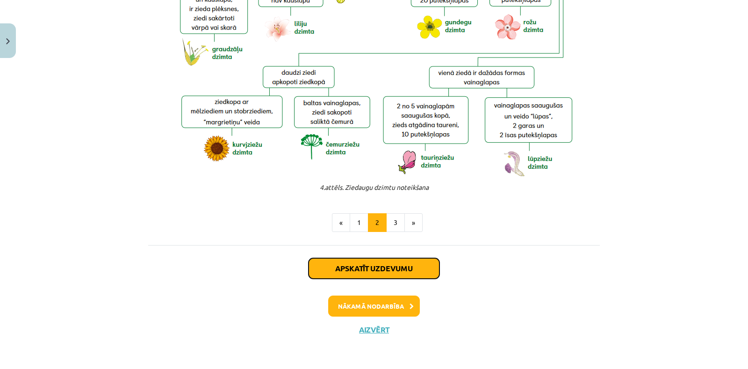
click at [349, 268] on button "Apskatīt uzdevumu" at bounding box center [374, 268] width 131 height 21
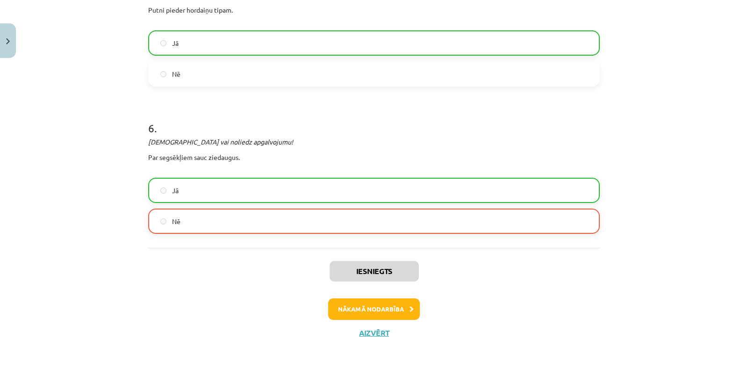
scroll to position [895, 0]
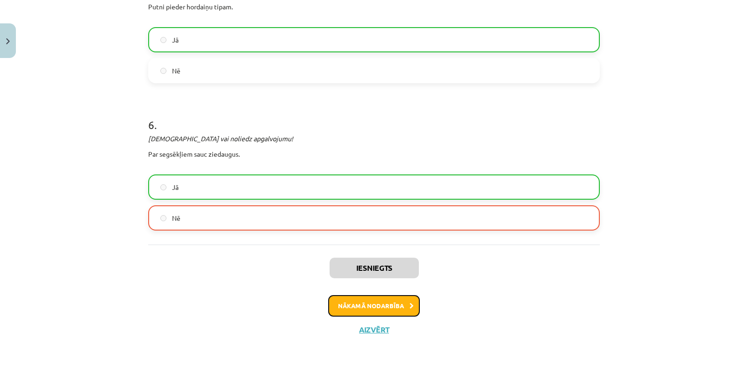
click at [362, 303] on button "Nākamā nodarbība" at bounding box center [374, 306] width 92 height 22
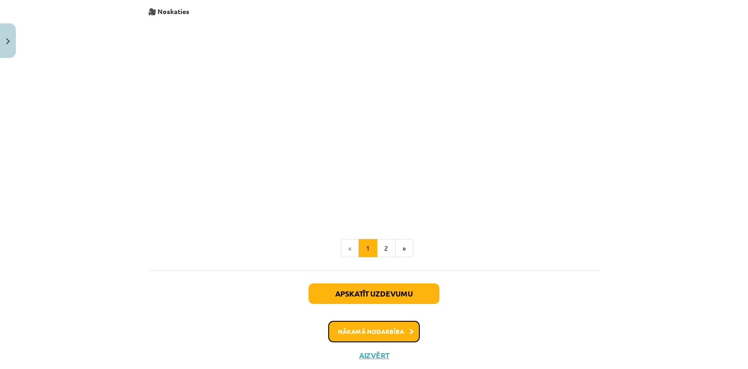
scroll to position [360, 0]
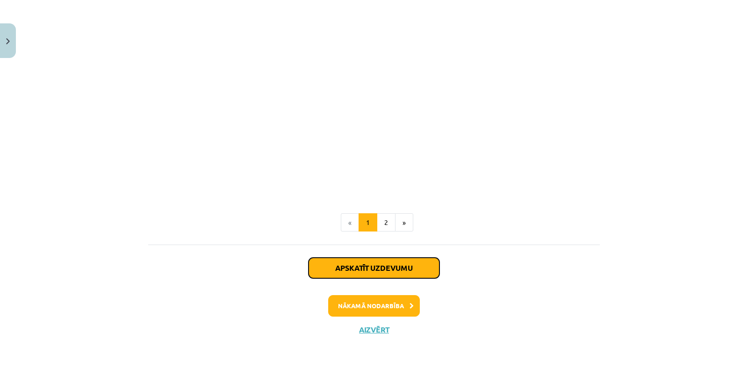
click at [371, 273] on button "Apskatīt uzdevumu" at bounding box center [374, 268] width 131 height 21
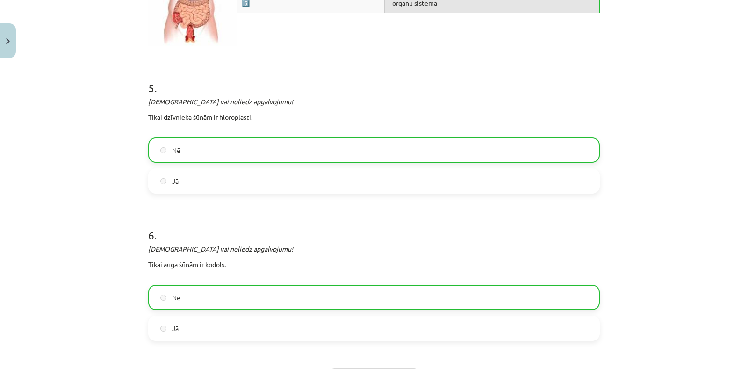
scroll to position [1374, 0]
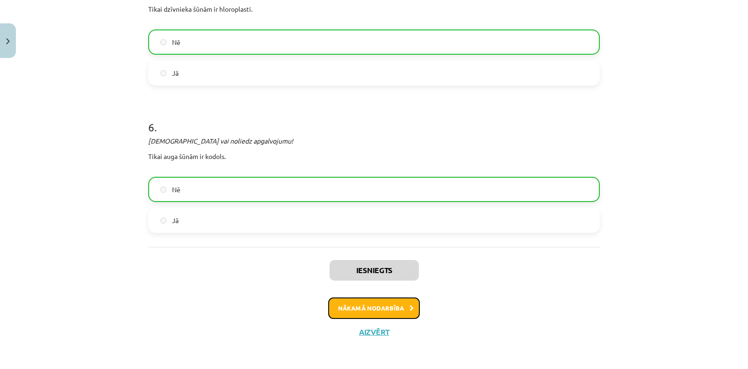
click at [381, 302] on button "Nākamā nodarbība" at bounding box center [374, 308] width 92 height 22
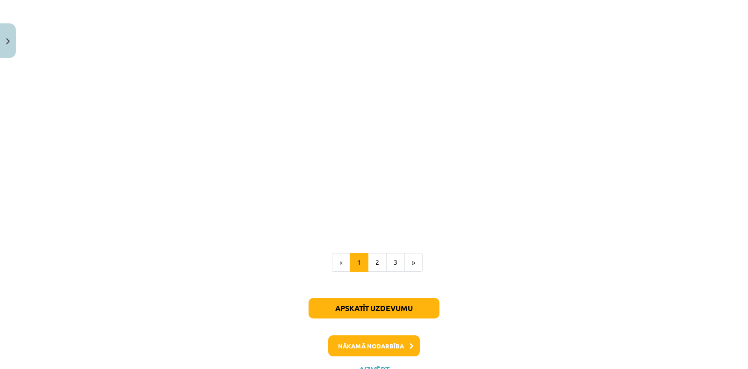
scroll to position [841, 0]
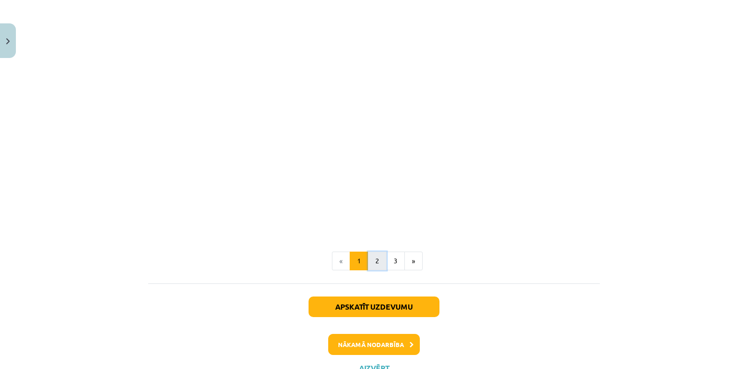
click at [374, 257] on button "2" at bounding box center [377, 261] width 19 height 19
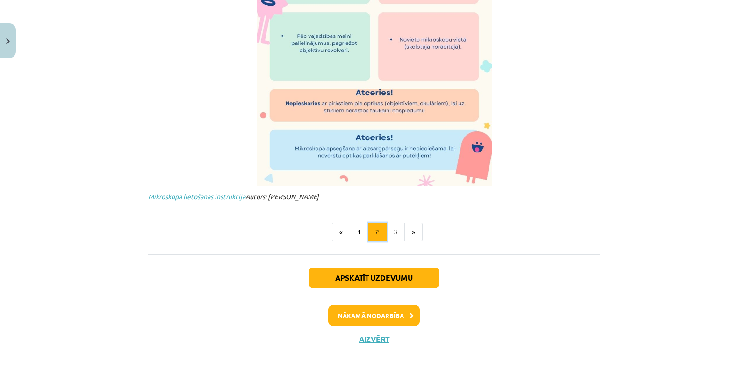
scroll to position [614, 0]
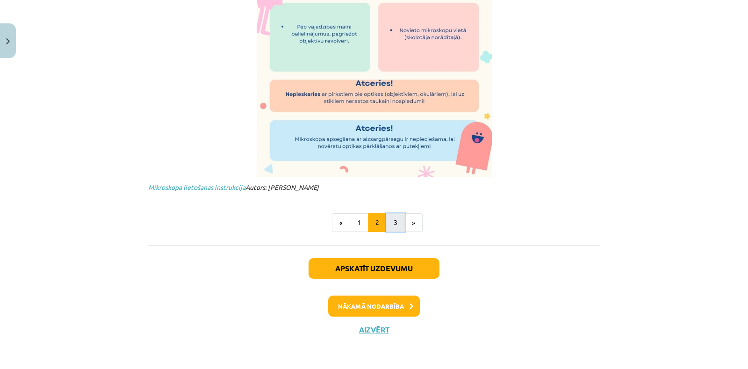
click at [391, 222] on button "3" at bounding box center [395, 222] width 19 height 19
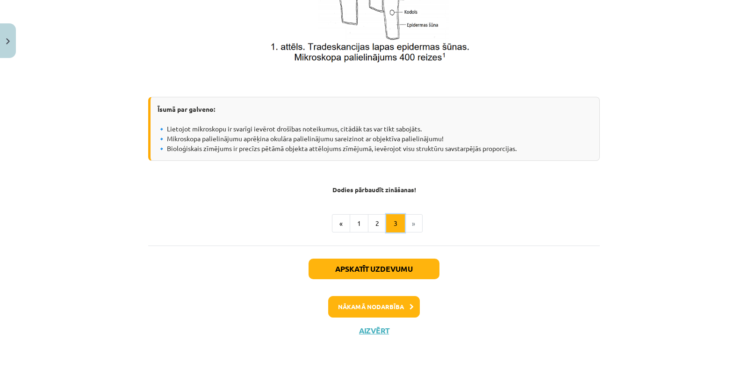
scroll to position [715, 0]
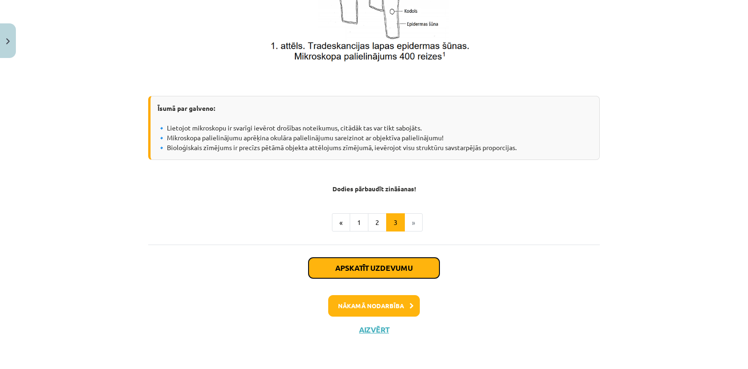
click at [383, 263] on button "Apskatīt uzdevumu" at bounding box center [374, 268] width 131 height 21
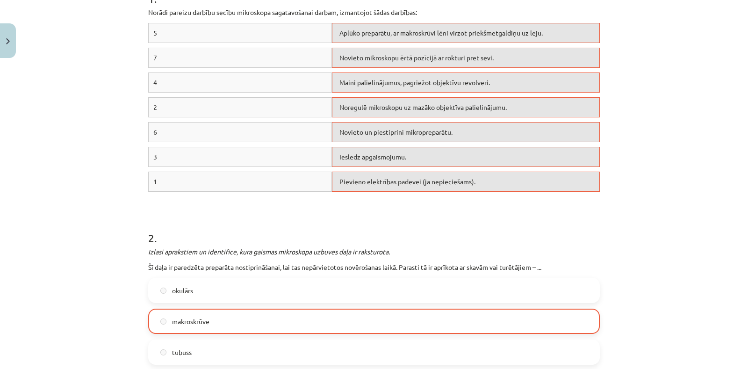
scroll to position [397, 0]
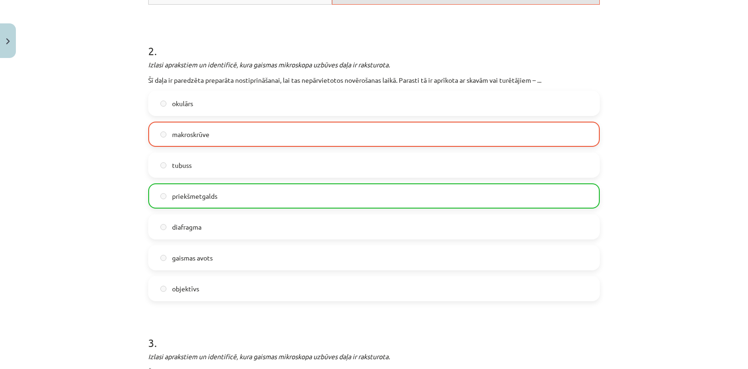
click at [227, 195] on label "priekšmetgalds" at bounding box center [374, 195] width 450 height 23
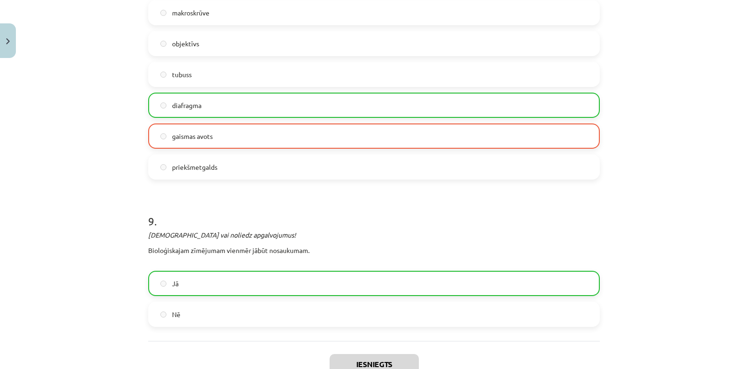
scroll to position [2060, 0]
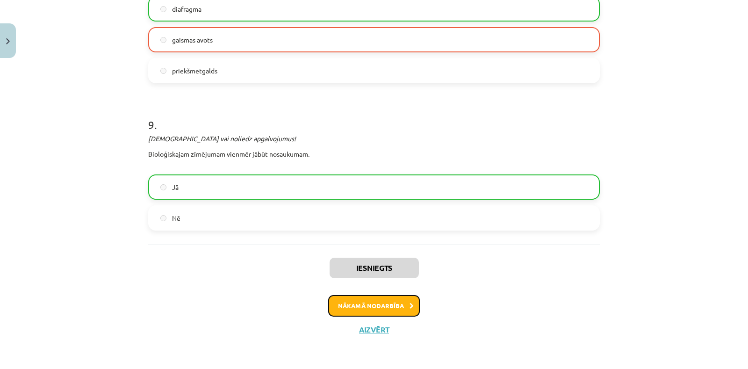
click at [382, 302] on button "Nākamā nodarbība" at bounding box center [374, 306] width 92 height 22
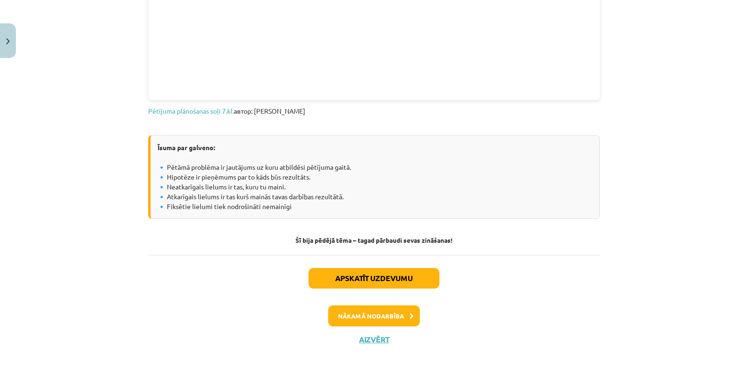
scroll to position [570, 0]
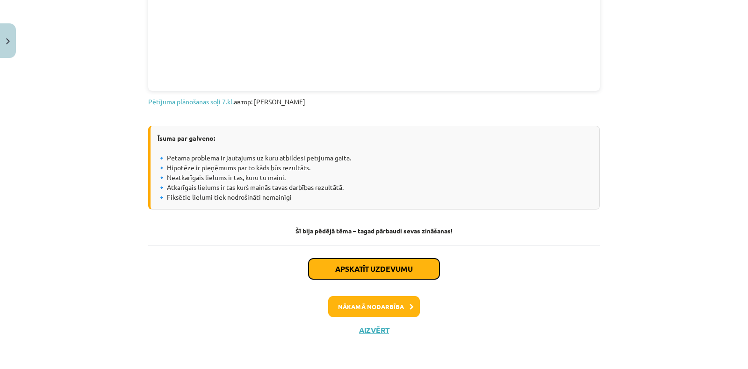
click at [356, 267] on button "Apskatīt uzdevumu" at bounding box center [374, 269] width 131 height 21
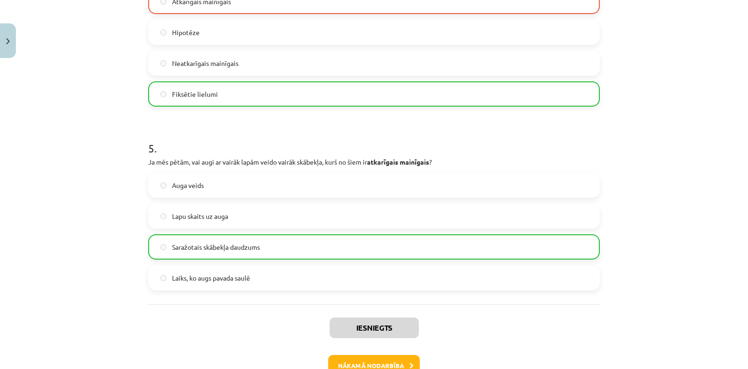
scroll to position [865, 0]
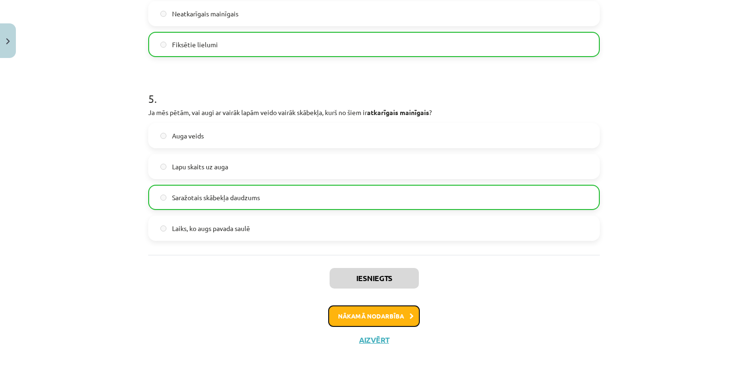
click at [386, 321] on button "Nākamā nodarbība" at bounding box center [374, 316] width 92 height 22
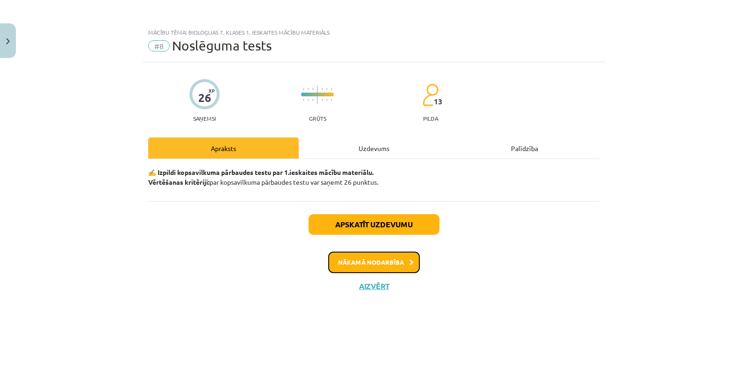
scroll to position [0, 0]
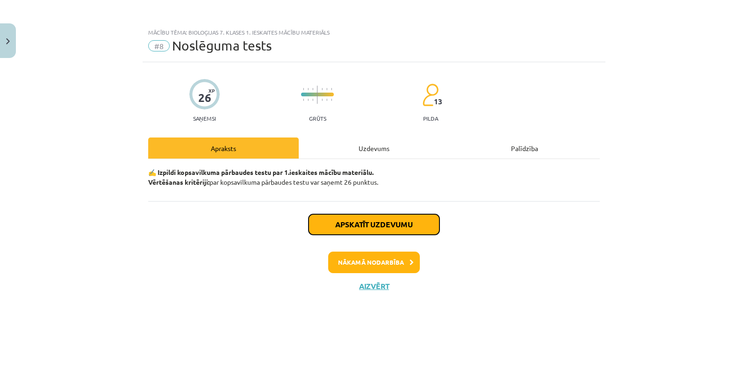
click at [366, 227] on button "Apskatīt uzdevumu" at bounding box center [374, 224] width 131 height 21
select select "*"
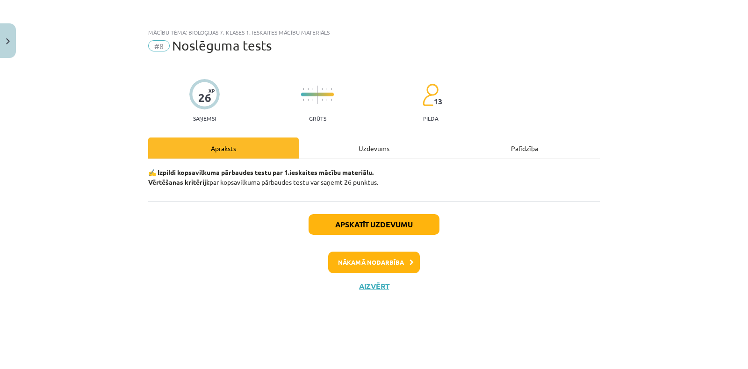
select select "**"
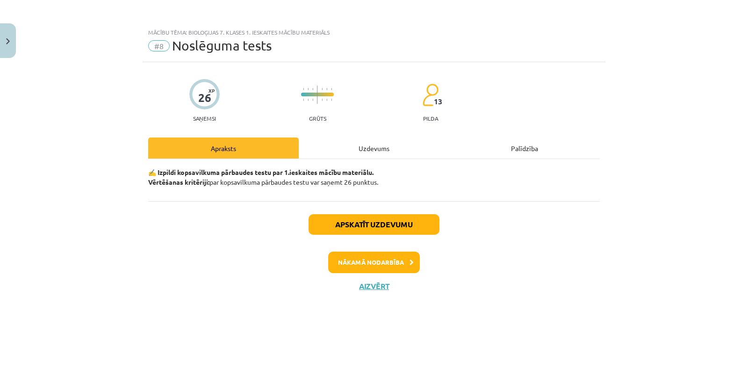
select select "**"
select select "*********"
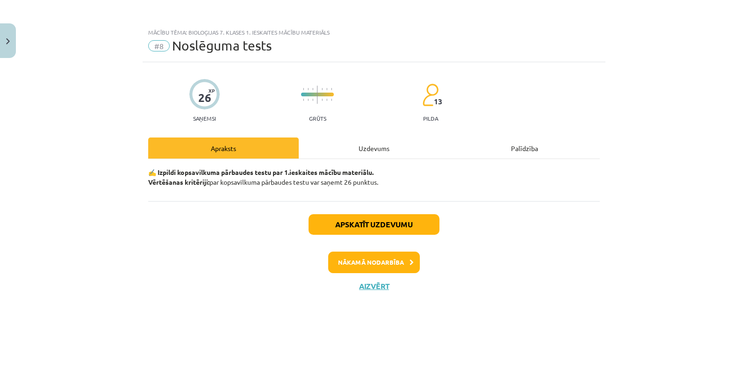
select select "********"
select select "**********"
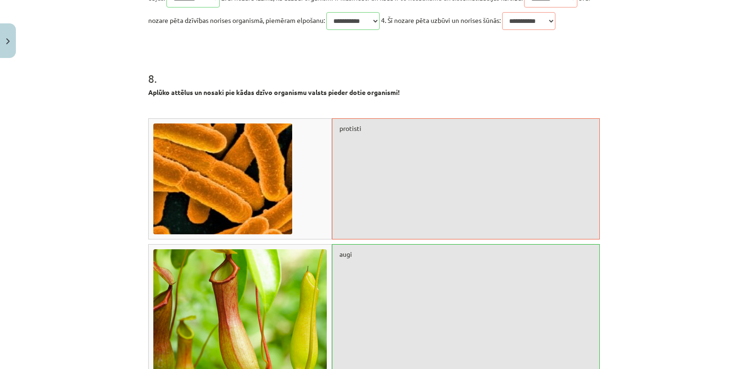
scroll to position [1880, 0]
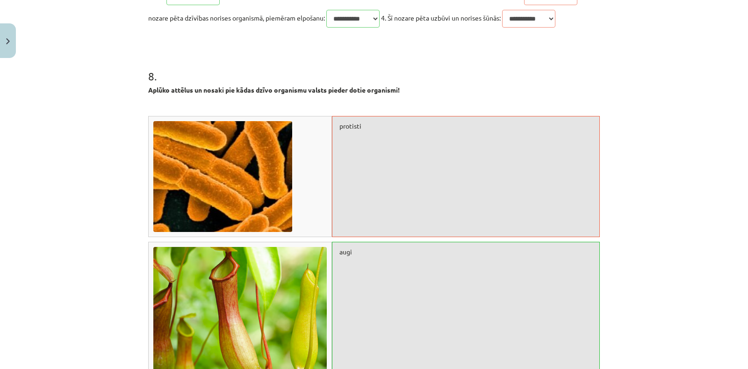
click at [352, 155] on div "protisti" at bounding box center [466, 176] width 268 height 121
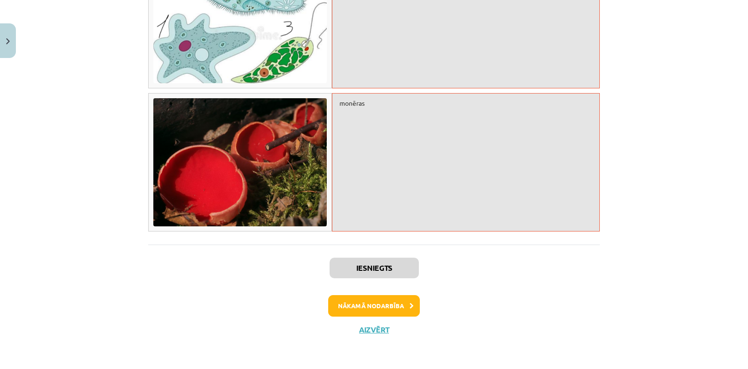
scroll to position [2348, 0]
click at [376, 305] on button "Nākamā nodarbība" at bounding box center [374, 306] width 92 height 22
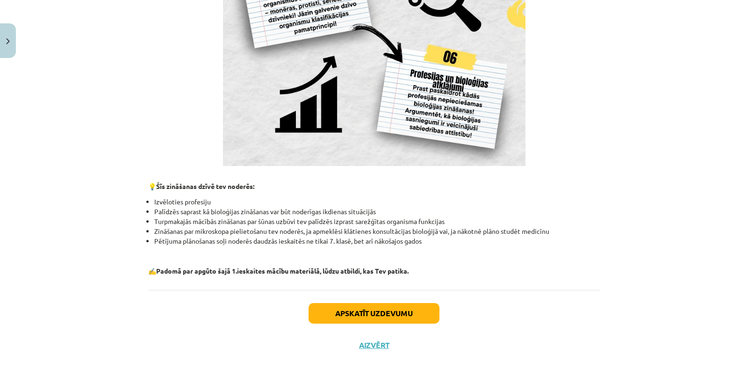
scroll to position [833, 0]
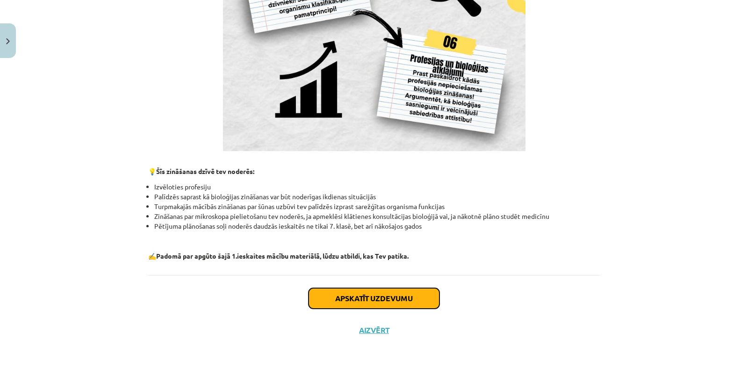
click at [401, 295] on button "Apskatīt uzdevumu" at bounding box center [374, 298] width 131 height 21
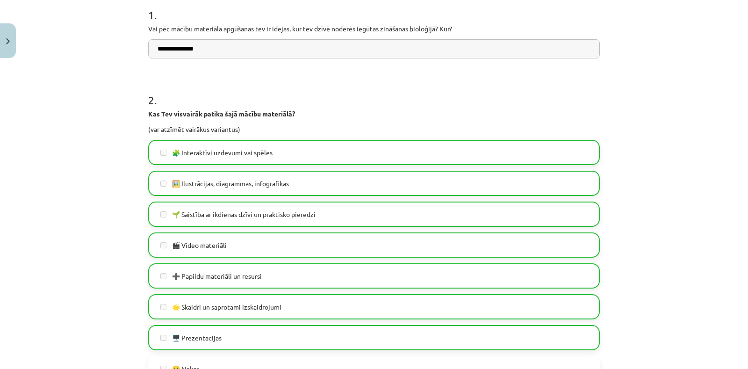
scroll to position [210, 0]
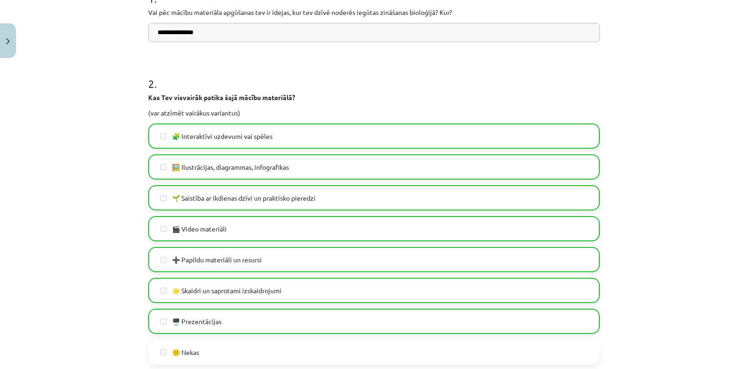
click at [168, 203] on label "🌱 Saistība ar ikdienas dzīvi un praktisko pieredzi" at bounding box center [374, 197] width 450 height 23
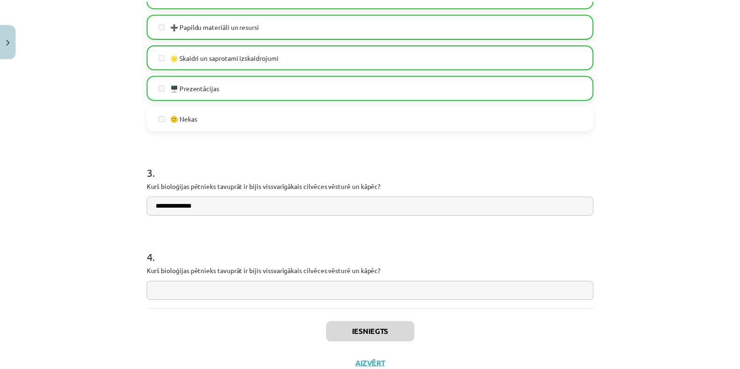
scroll to position [479, 0]
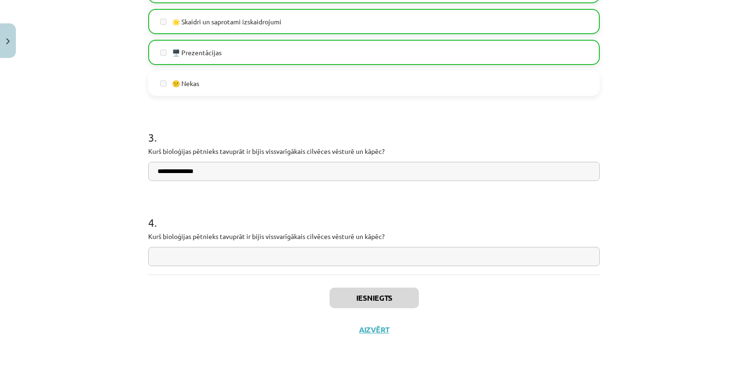
click at [269, 172] on input "**********" at bounding box center [374, 171] width 452 height 19
click at [383, 331] on button "Aizvērt" at bounding box center [374, 329] width 36 height 9
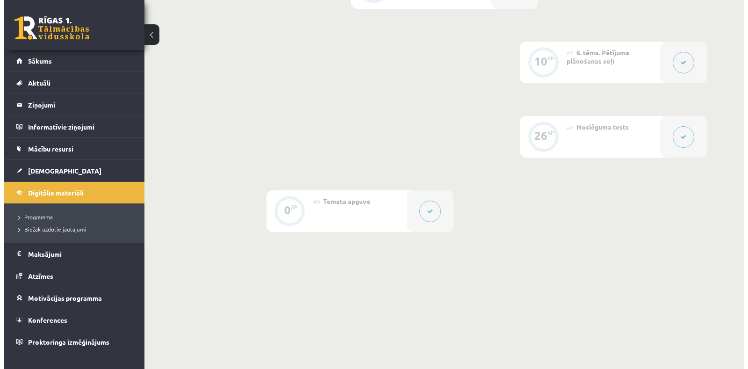
scroll to position [728, 0]
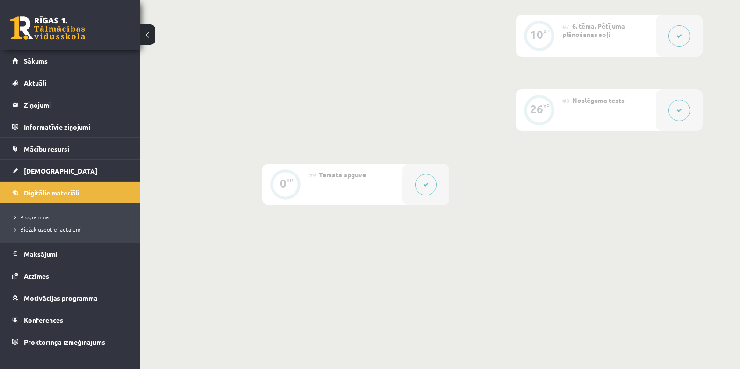
click at [425, 185] on icon at bounding box center [426, 185] width 6 height 6
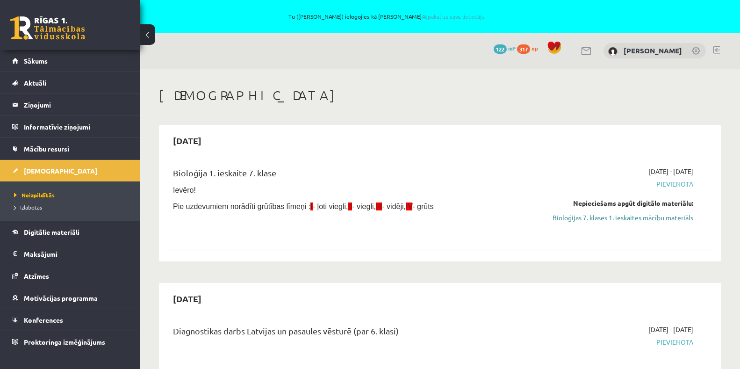
click at [624, 217] on link "Bioloģijas 7. klases 1. ieskaites mācību materiāls" at bounding box center [611, 218] width 164 height 10
click at [671, 221] on link "Bioloģijas 7. klases 1. ieskaites mācību materiāls" at bounding box center [611, 218] width 164 height 10
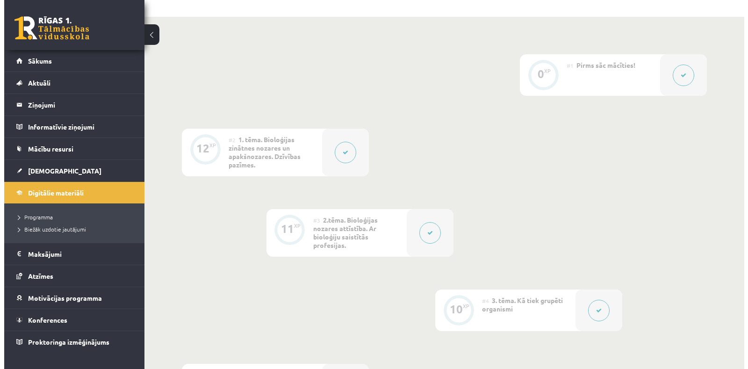
scroll to position [47, 0]
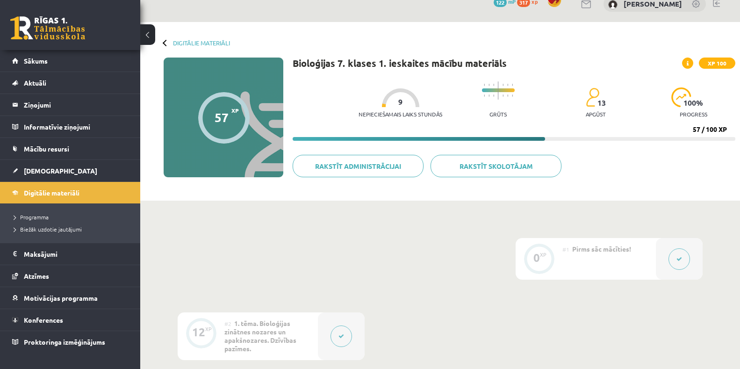
click at [340, 335] on icon at bounding box center [341, 336] width 6 height 6
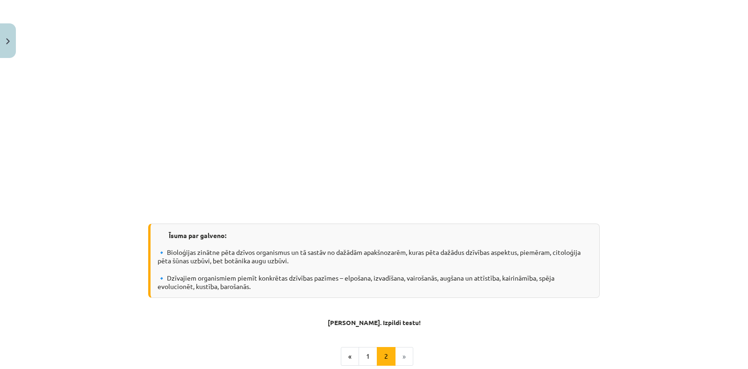
scroll to position [716, 0]
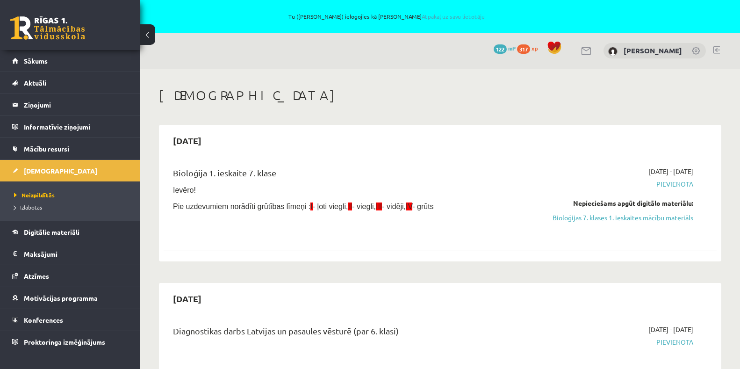
click at [718, 47] on link at bounding box center [716, 49] width 7 height 7
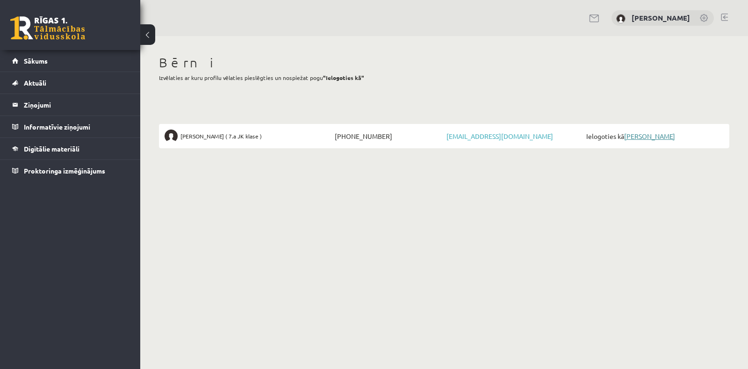
click at [634, 136] on link "[PERSON_NAME]" at bounding box center [649, 136] width 51 height 8
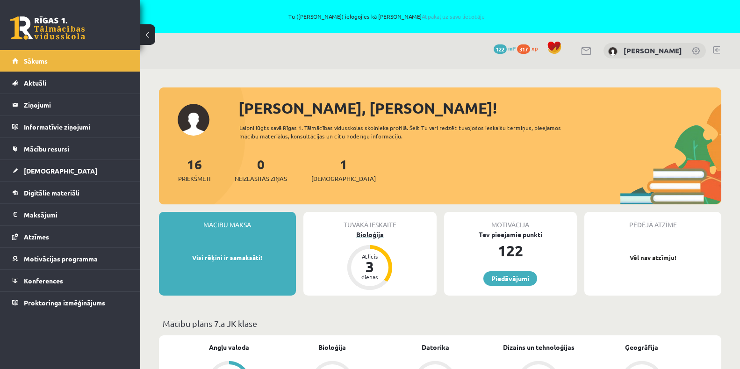
click at [380, 261] on div "3" at bounding box center [370, 266] width 28 height 15
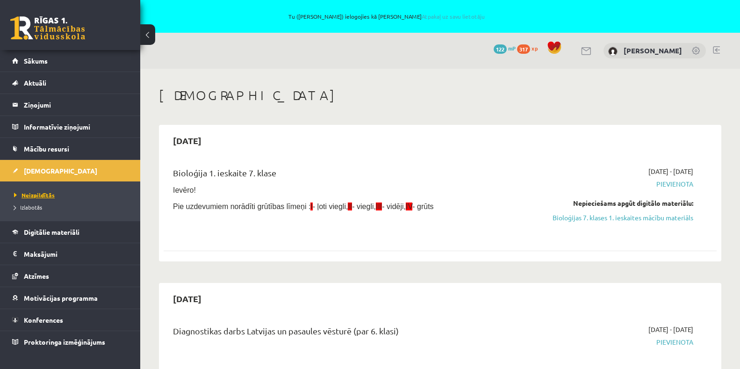
click at [42, 194] on span "Neizpildītās" at bounding box center [34, 194] width 41 height 7
click at [25, 208] on span "Izlabotās" at bounding box center [28, 206] width 28 height 7
